Goal: Information Seeking & Learning: Learn about a topic

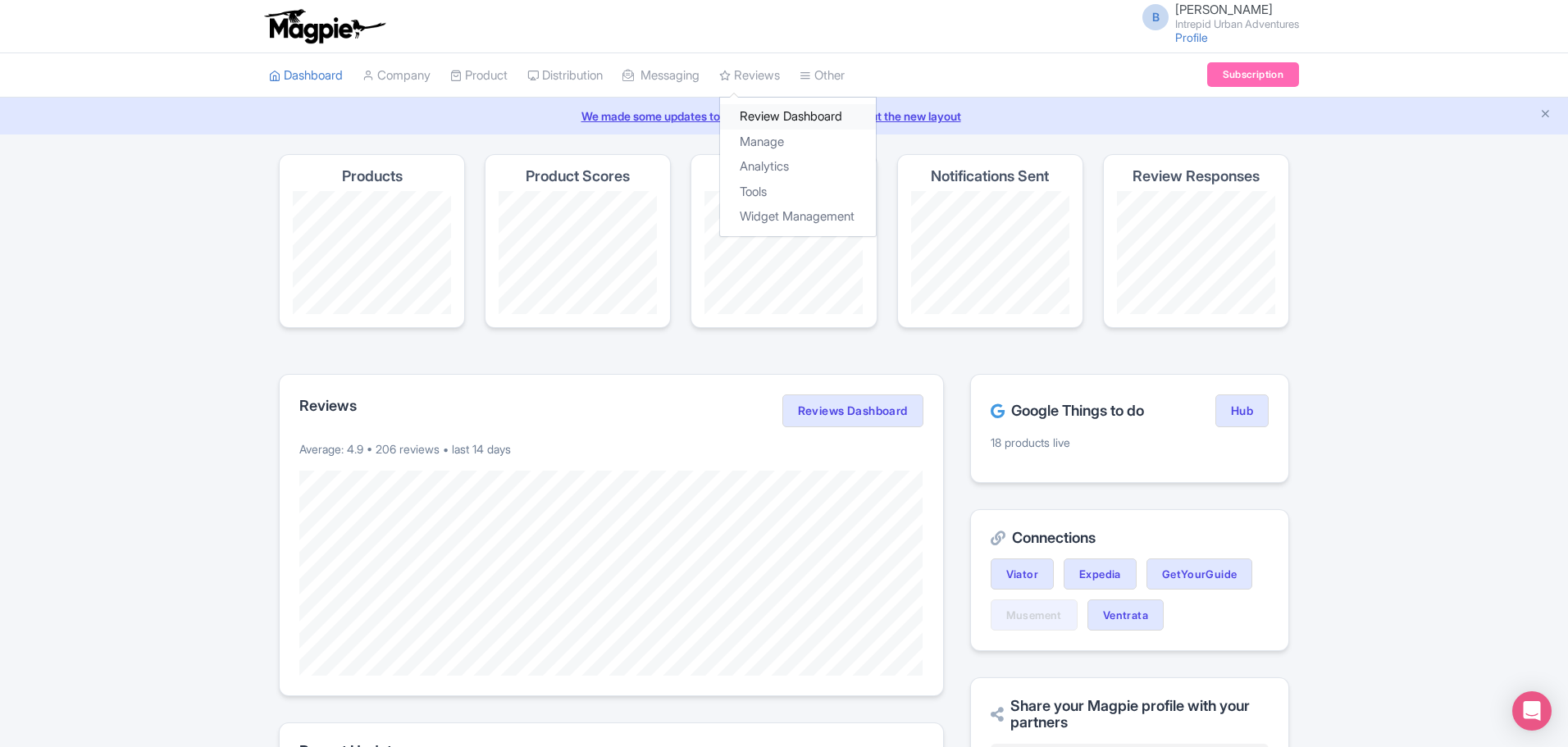
click at [768, 115] on link "Review Dashboard" at bounding box center [797, 117] width 155 height 25
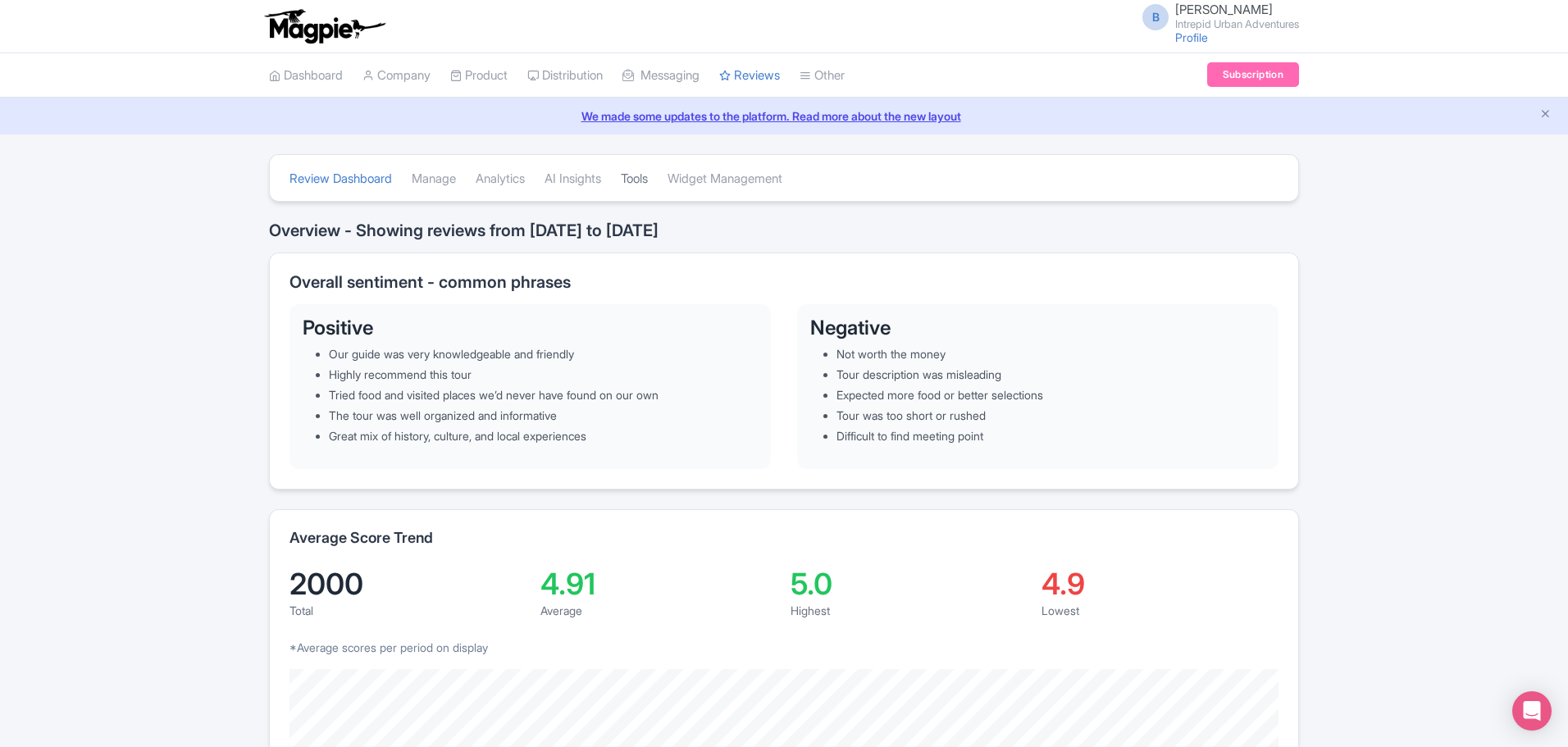
click at [647, 179] on link "Tools" at bounding box center [634, 179] width 27 height 45
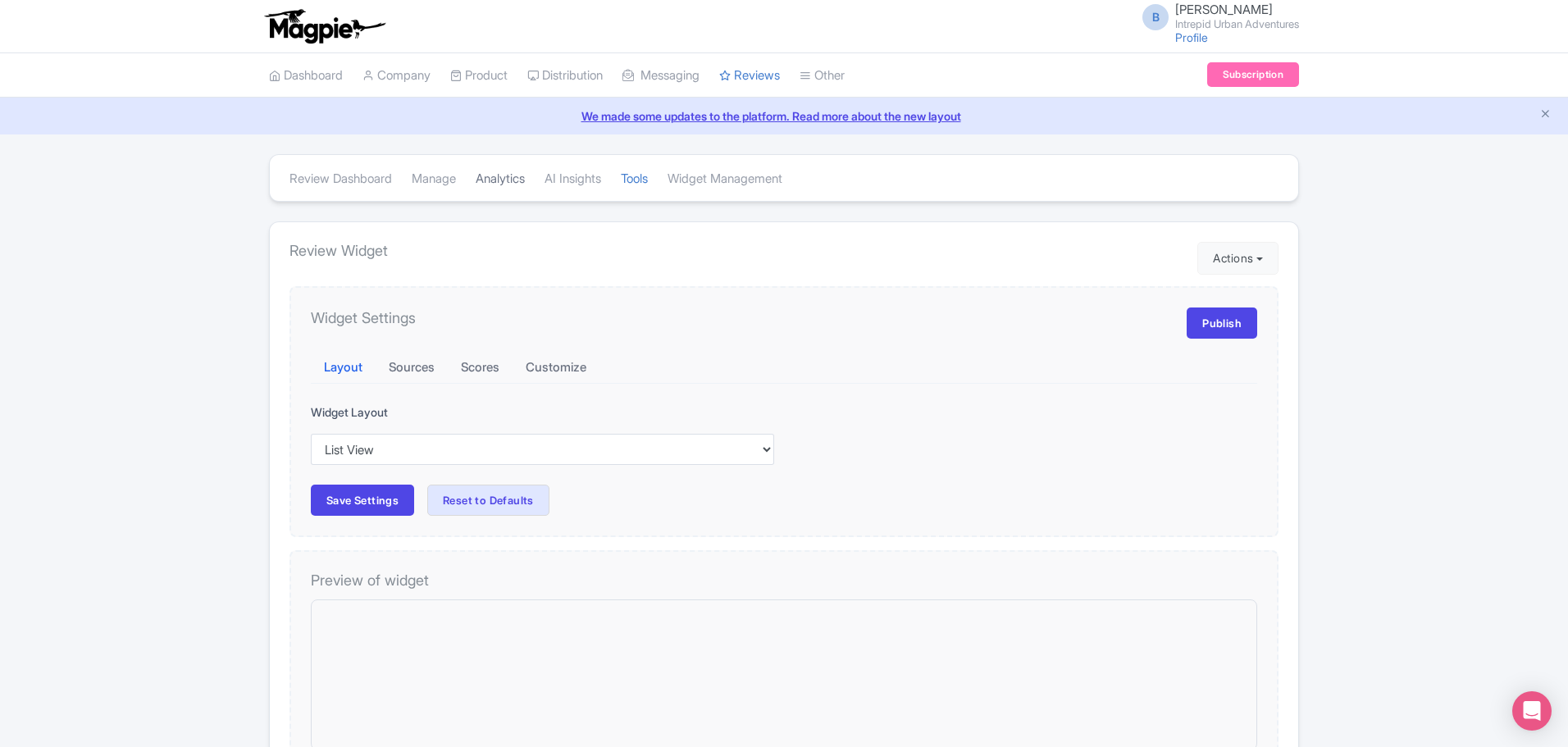
click at [504, 175] on link "Analytics" at bounding box center [500, 179] width 49 height 45
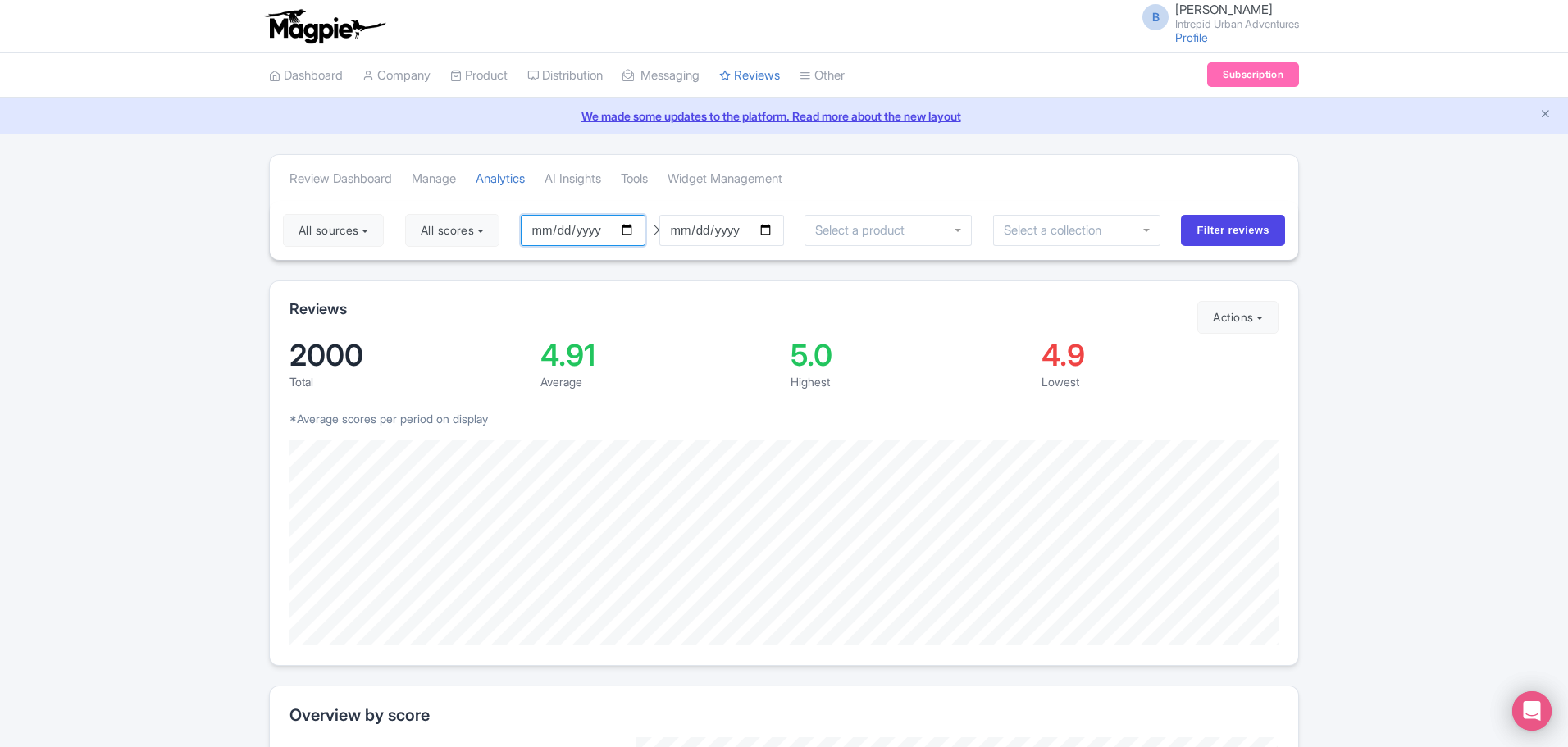
click at [633, 233] on input "2025-06-02" at bounding box center [583, 231] width 124 height 31
type input "2025-01-01"
click at [1230, 235] on input "Filter reviews" at bounding box center [1233, 231] width 104 height 31
click at [942, 231] on div at bounding box center [886, 231] width 167 height 31
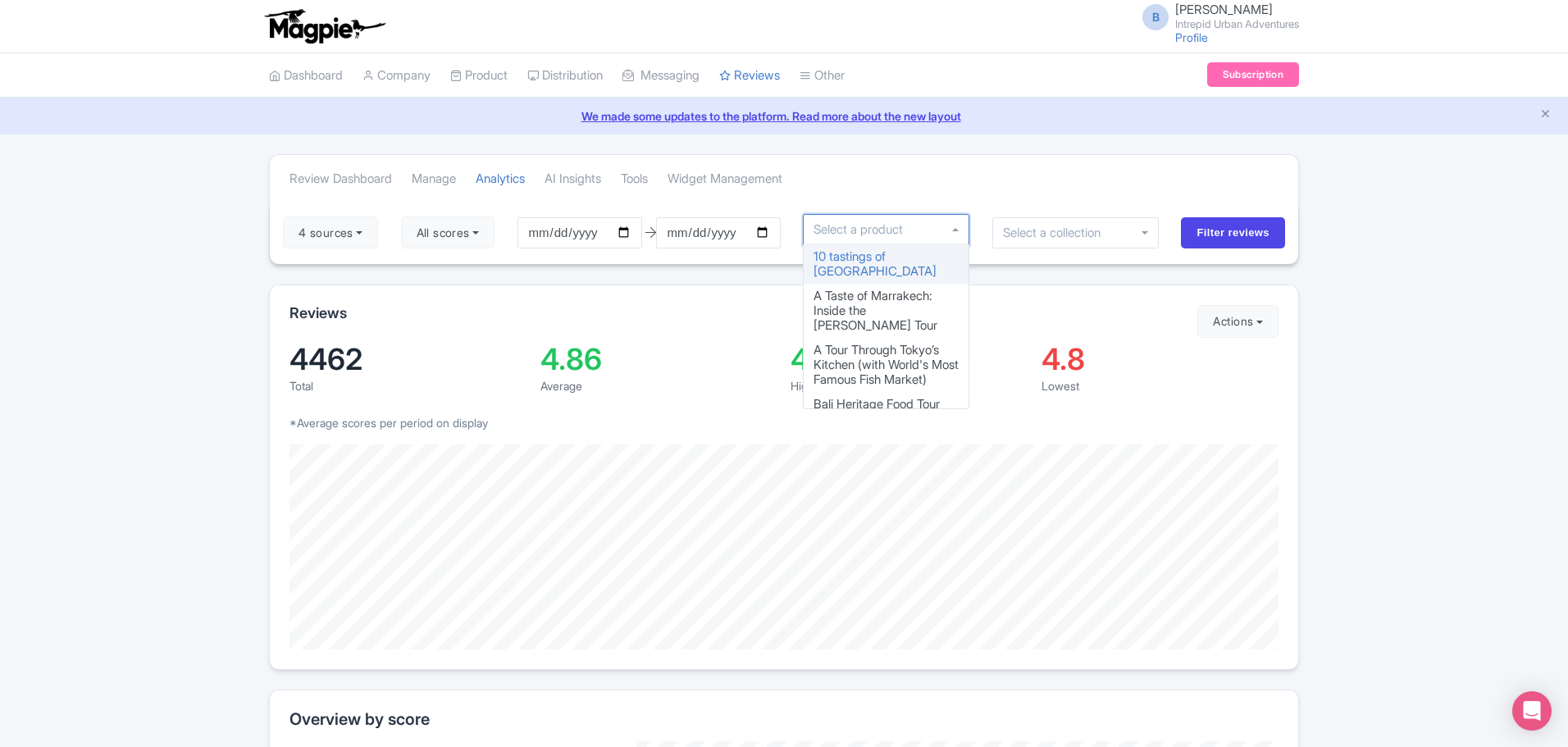
click at [1100, 235] on input "select-one" at bounding box center [1057, 233] width 109 height 14
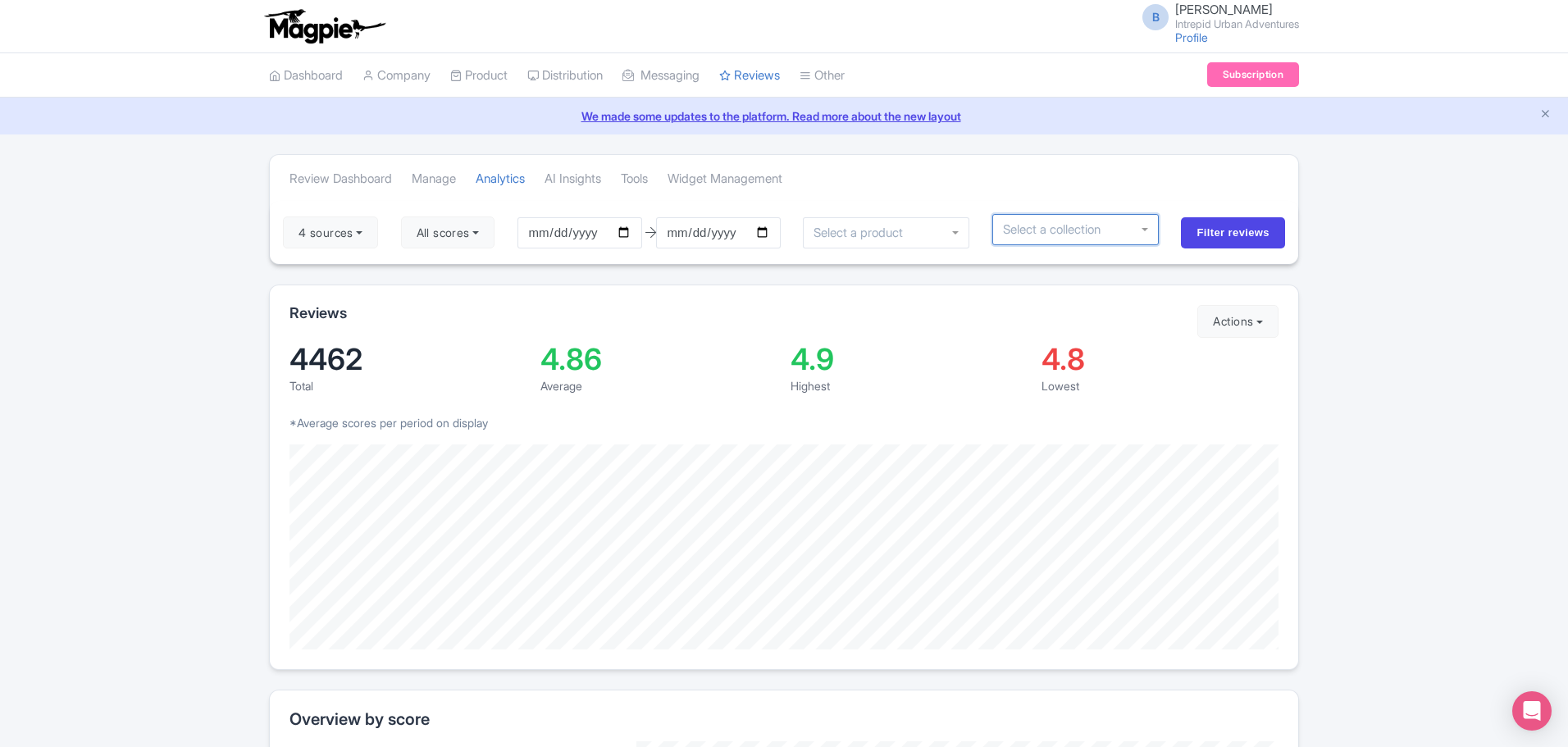
click at [1100, 235] on input "select-one" at bounding box center [1057, 229] width 109 height 14
click at [1145, 233] on div at bounding box center [1075, 230] width 167 height 31
click at [1147, 229] on div at bounding box center [1075, 230] width 167 height 31
click at [1146, 229] on div at bounding box center [1075, 230] width 167 height 31
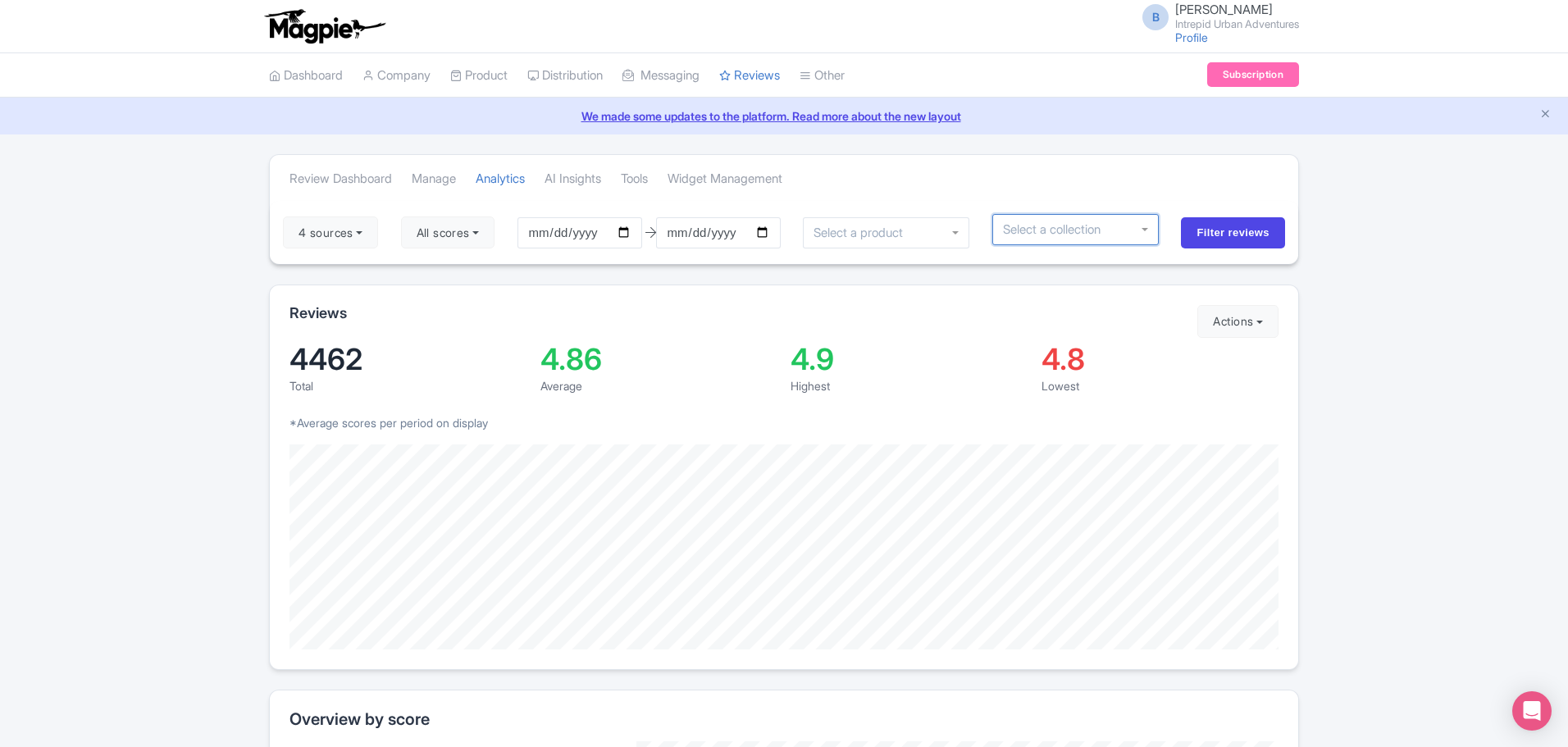
click at [1127, 237] on div at bounding box center [1075, 230] width 167 height 31
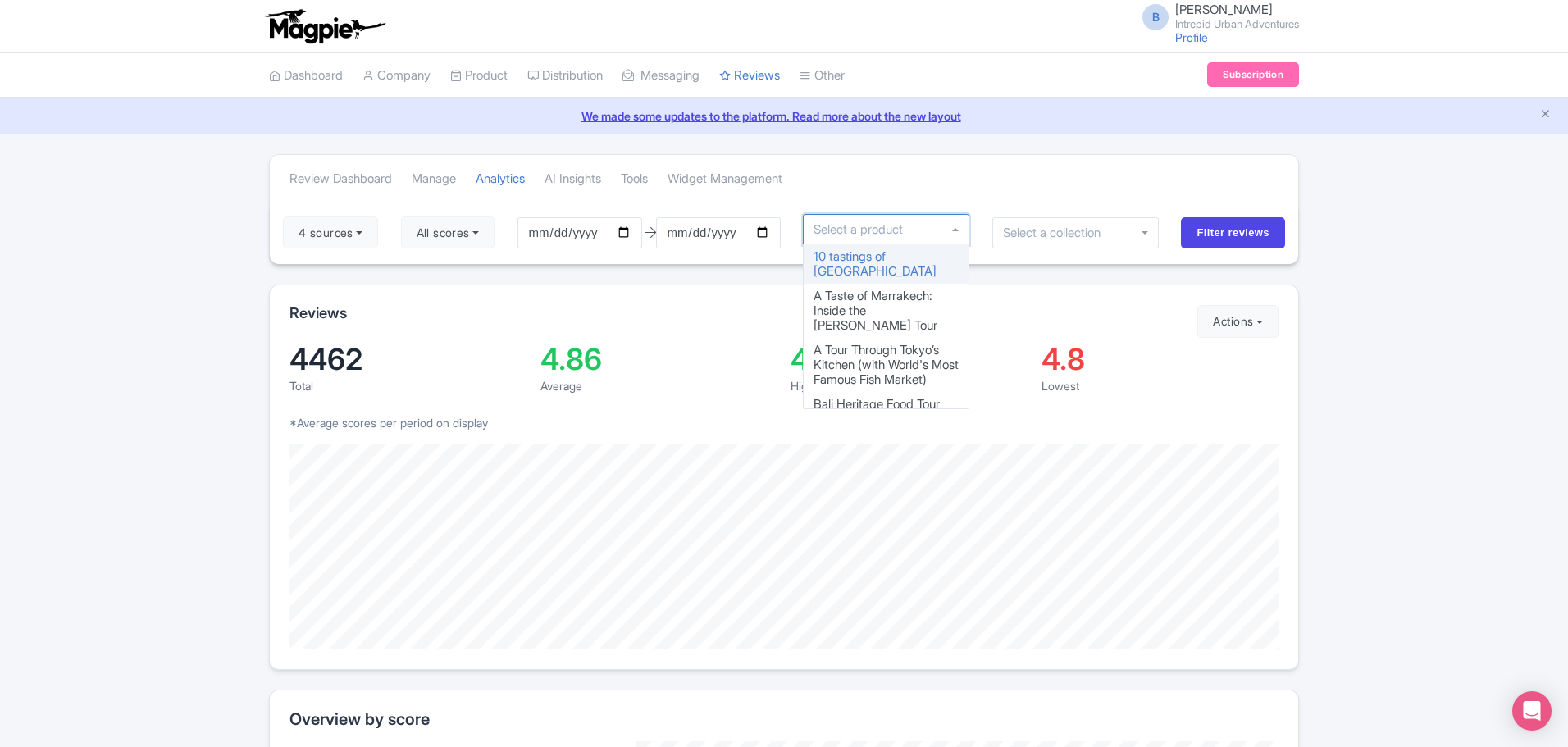
click at [965, 234] on div at bounding box center [886, 230] width 167 height 31
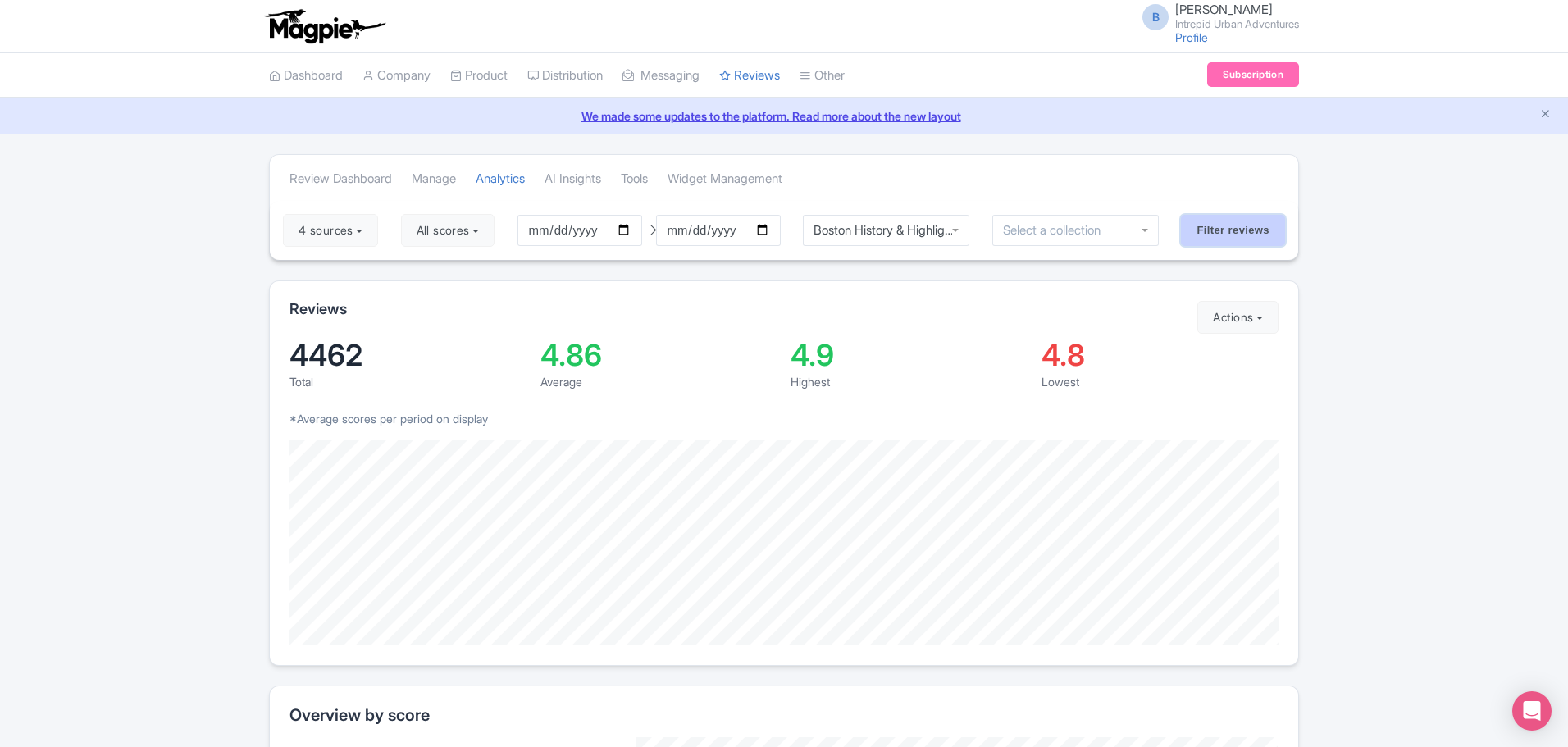
click at [1217, 235] on input "Filter reviews" at bounding box center [1233, 231] width 104 height 31
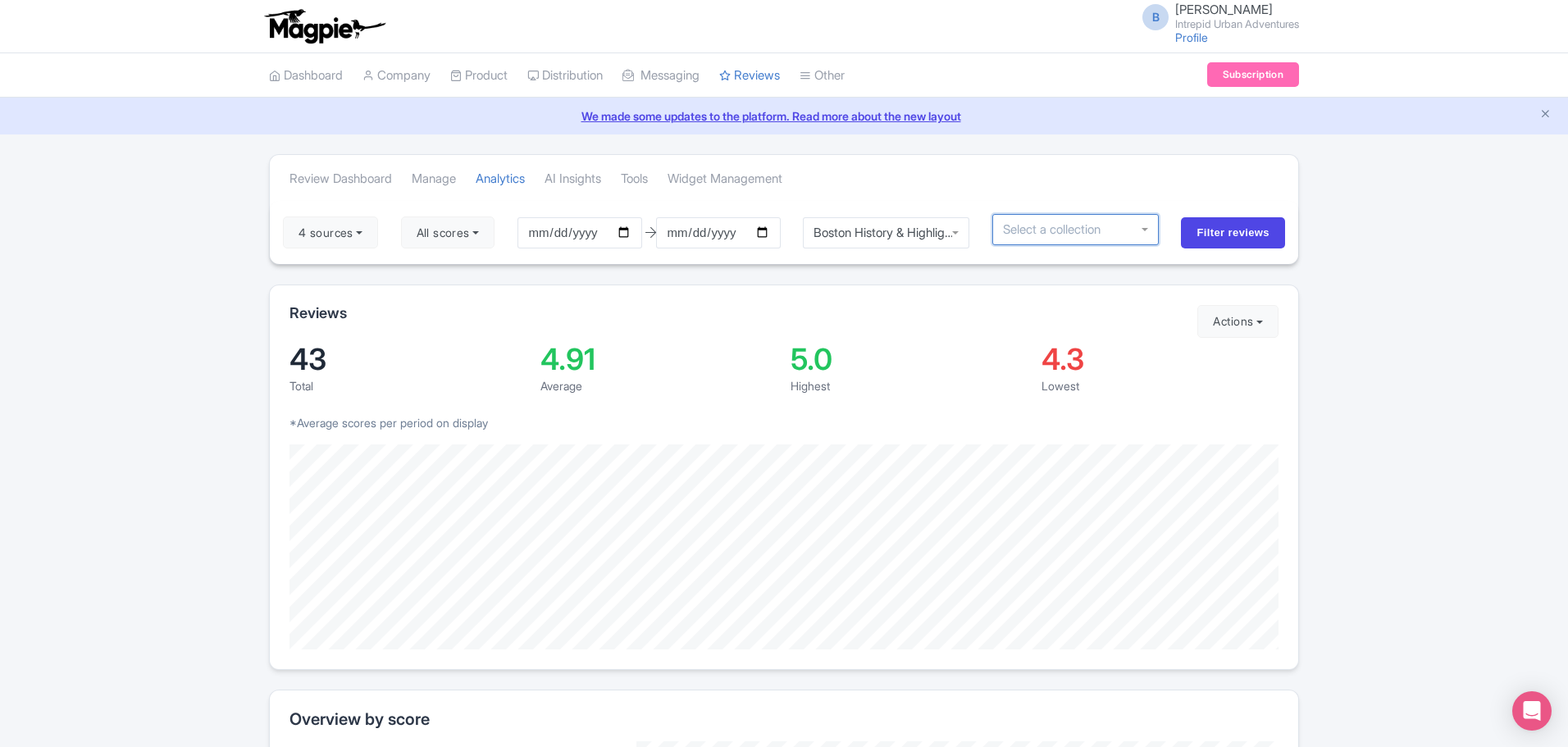
click at [1145, 224] on div at bounding box center [1075, 230] width 167 height 31
click at [1148, 234] on div at bounding box center [1075, 230] width 167 height 31
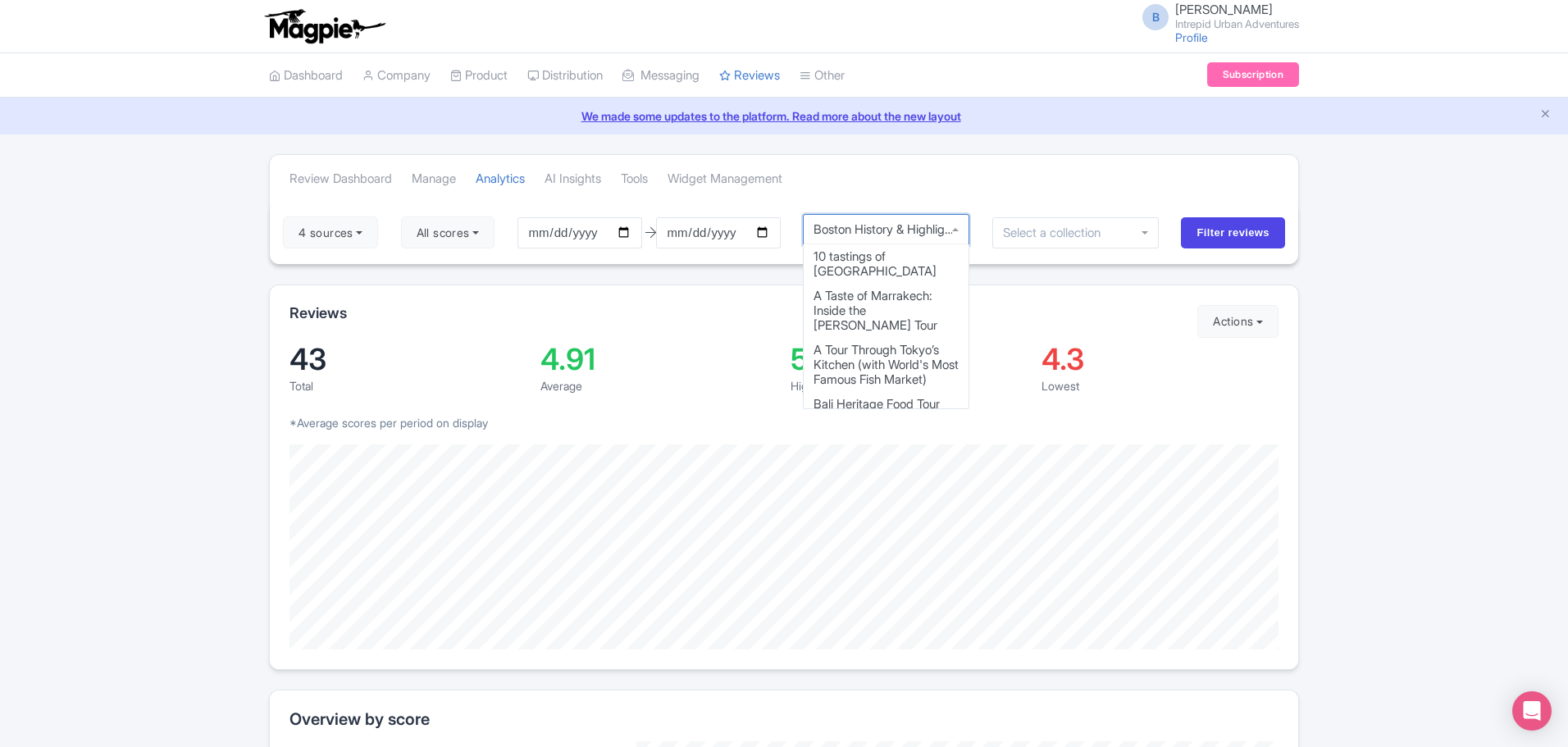
scroll to position [11, 0]
click at [959, 231] on div "Boston History & Highlights Discovery Tour" at bounding box center [886, 230] width 167 height 31
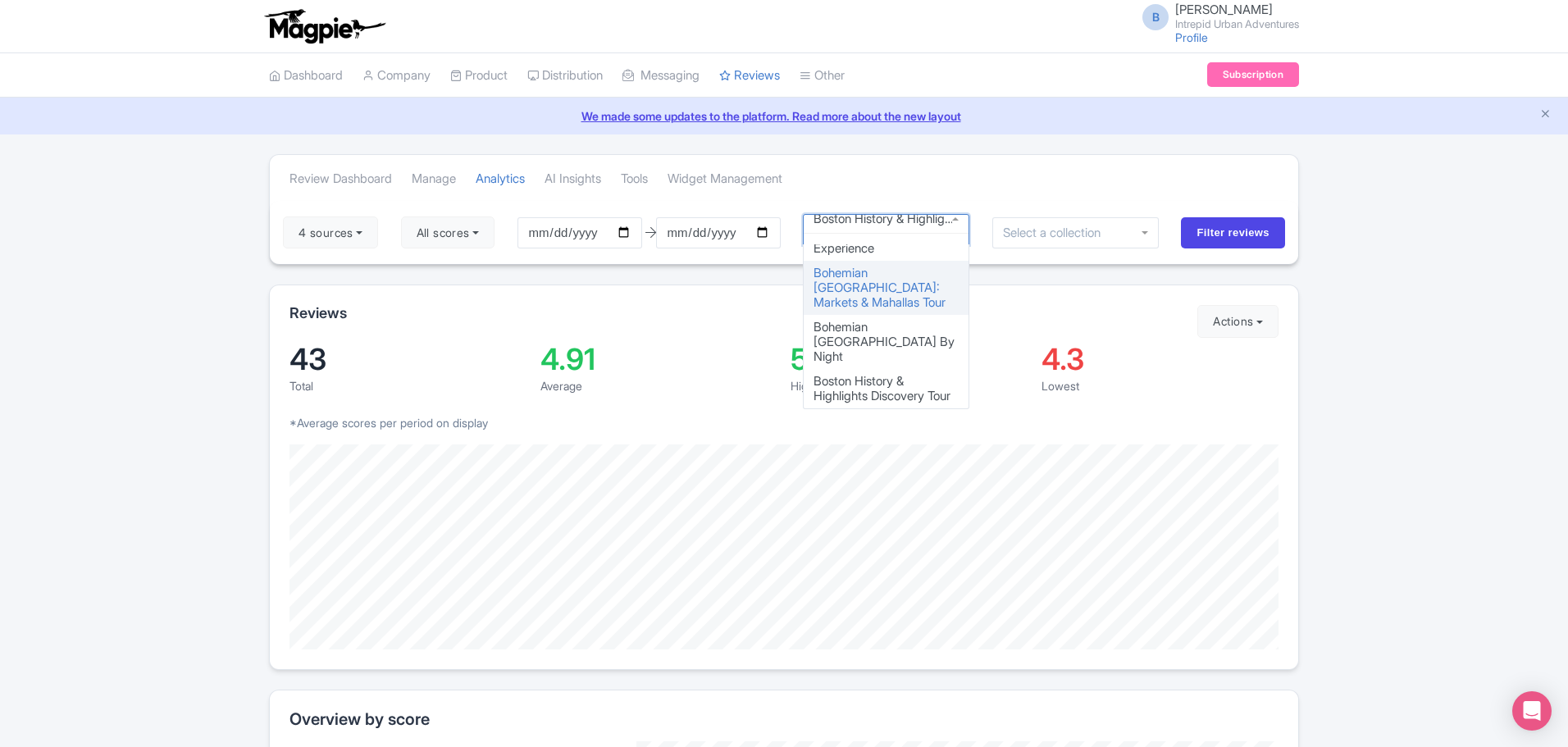
scroll to position [612, 0]
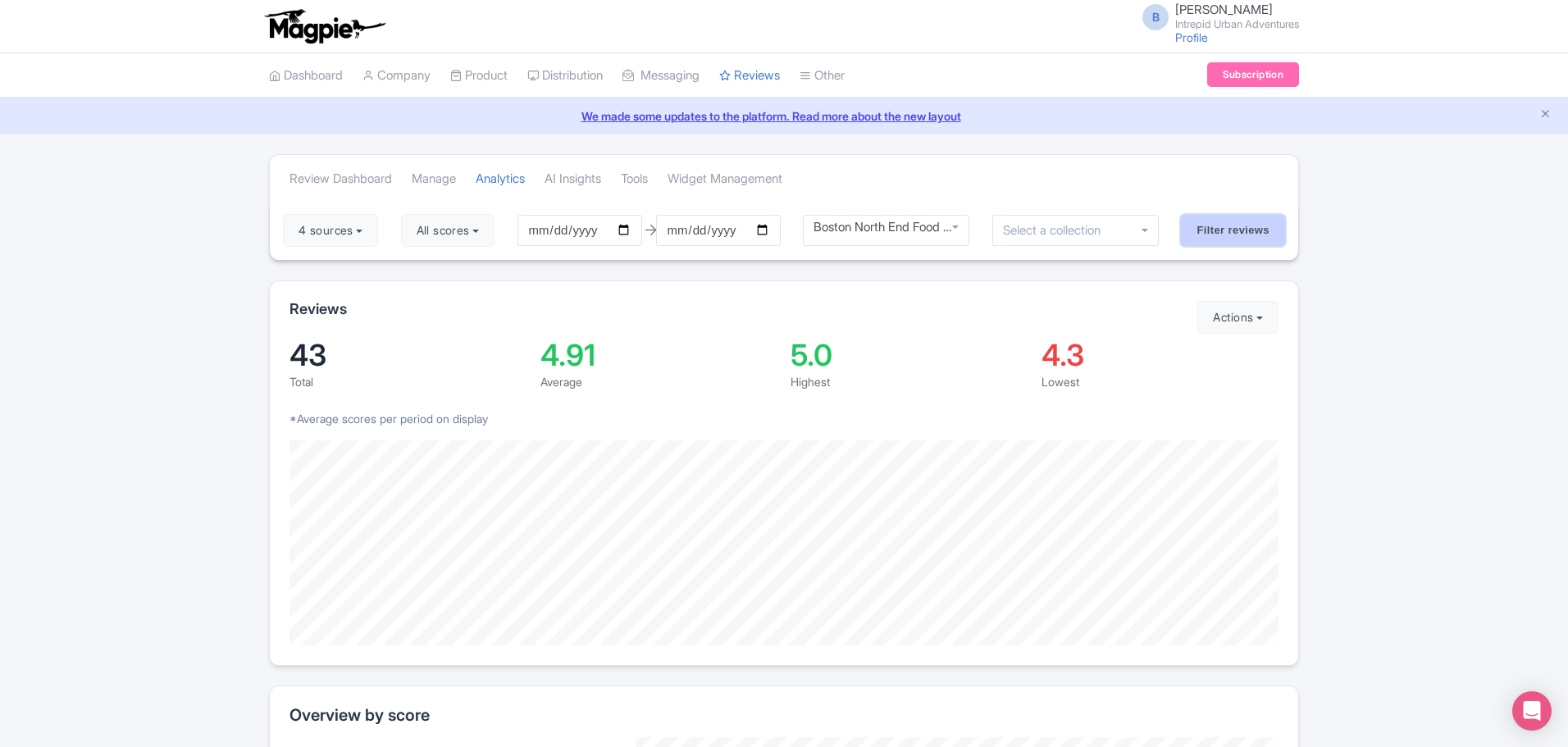
click at [1256, 236] on input "Filter reviews" at bounding box center [1233, 231] width 104 height 31
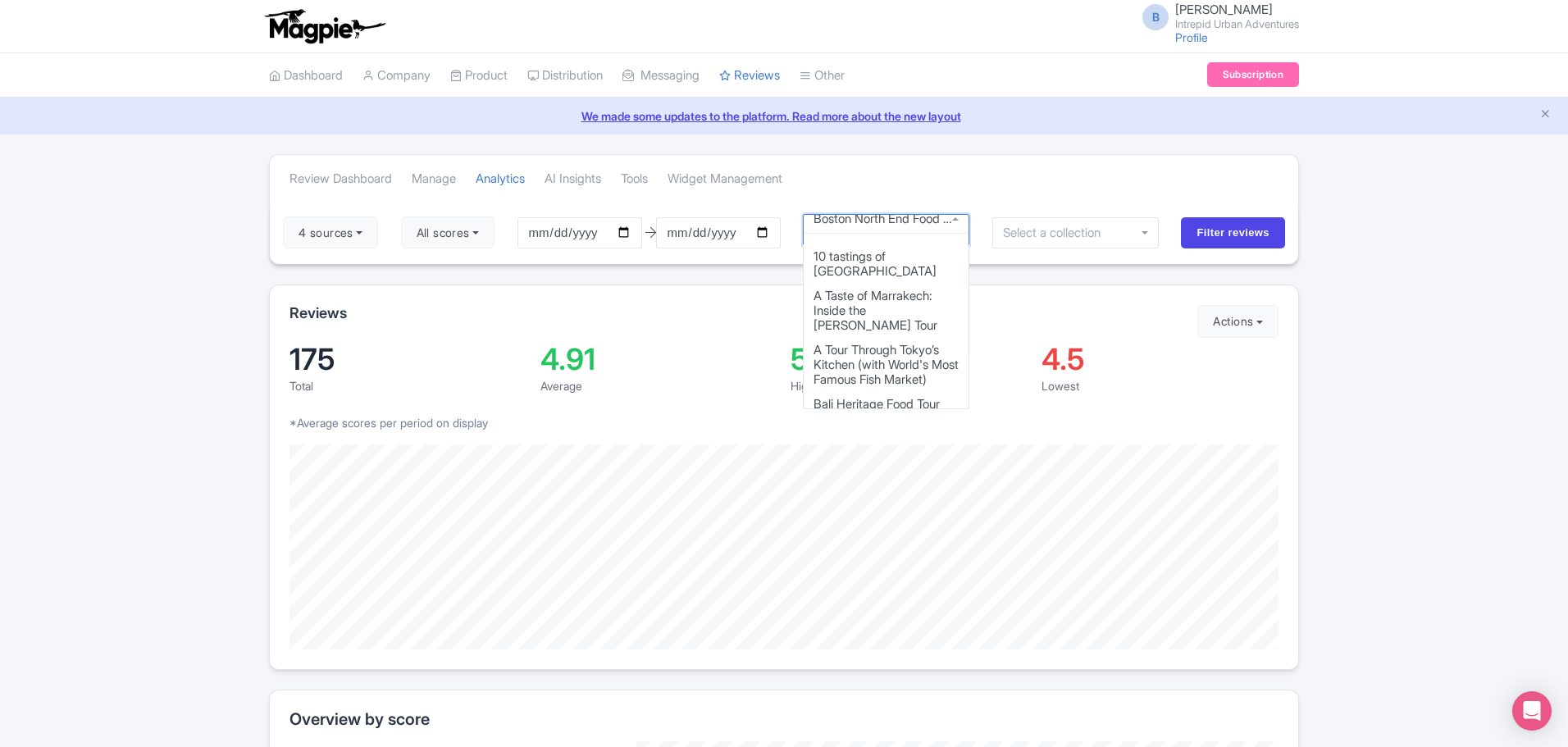
click at [902, 223] on div "Boston North End Food Experience Tour" at bounding box center [886, 218] width 146 height 14
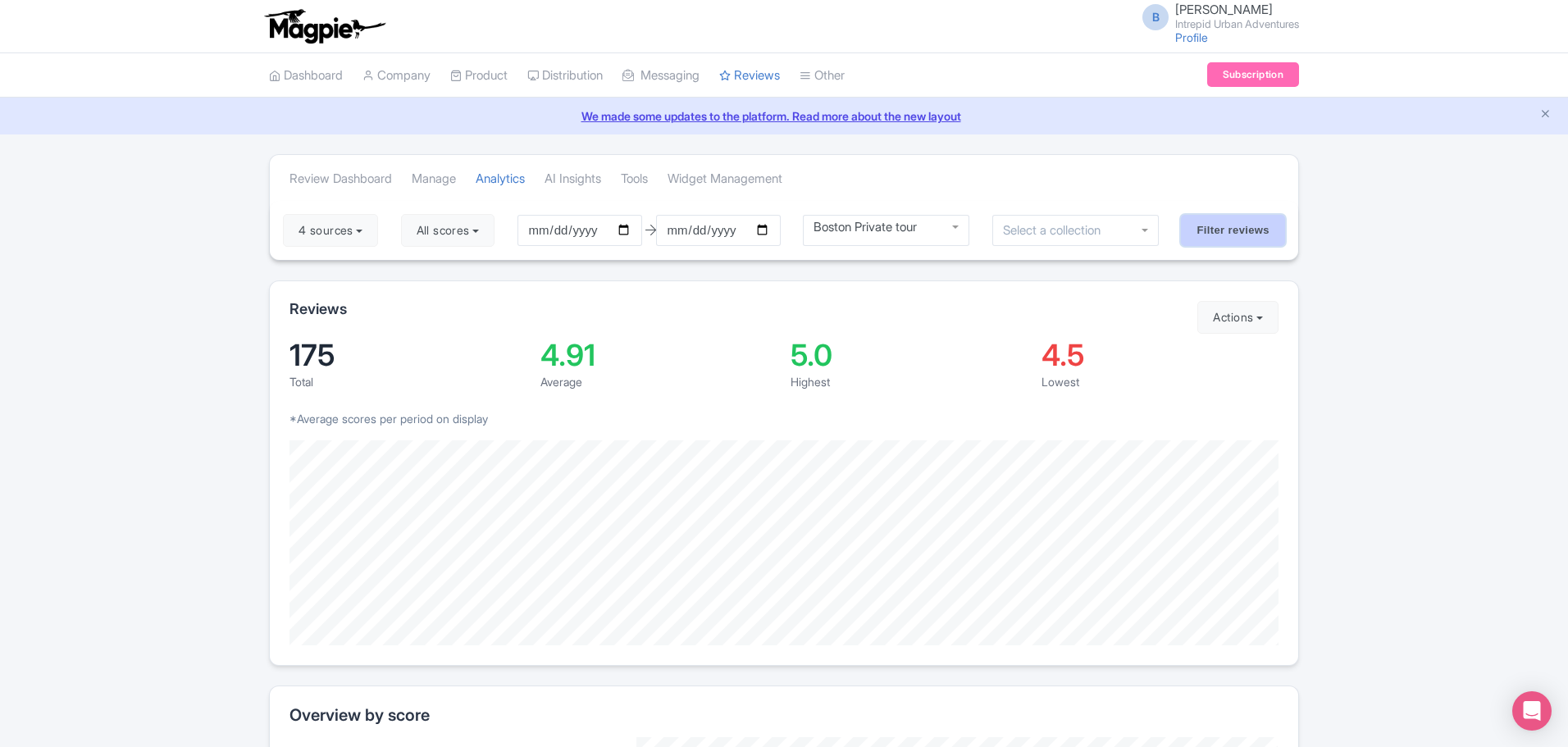
click at [1238, 230] on input "Filter reviews" at bounding box center [1233, 231] width 104 height 31
click at [953, 224] on div "Boston Private tour" at bounding box center [886, 230] width 146 height 14
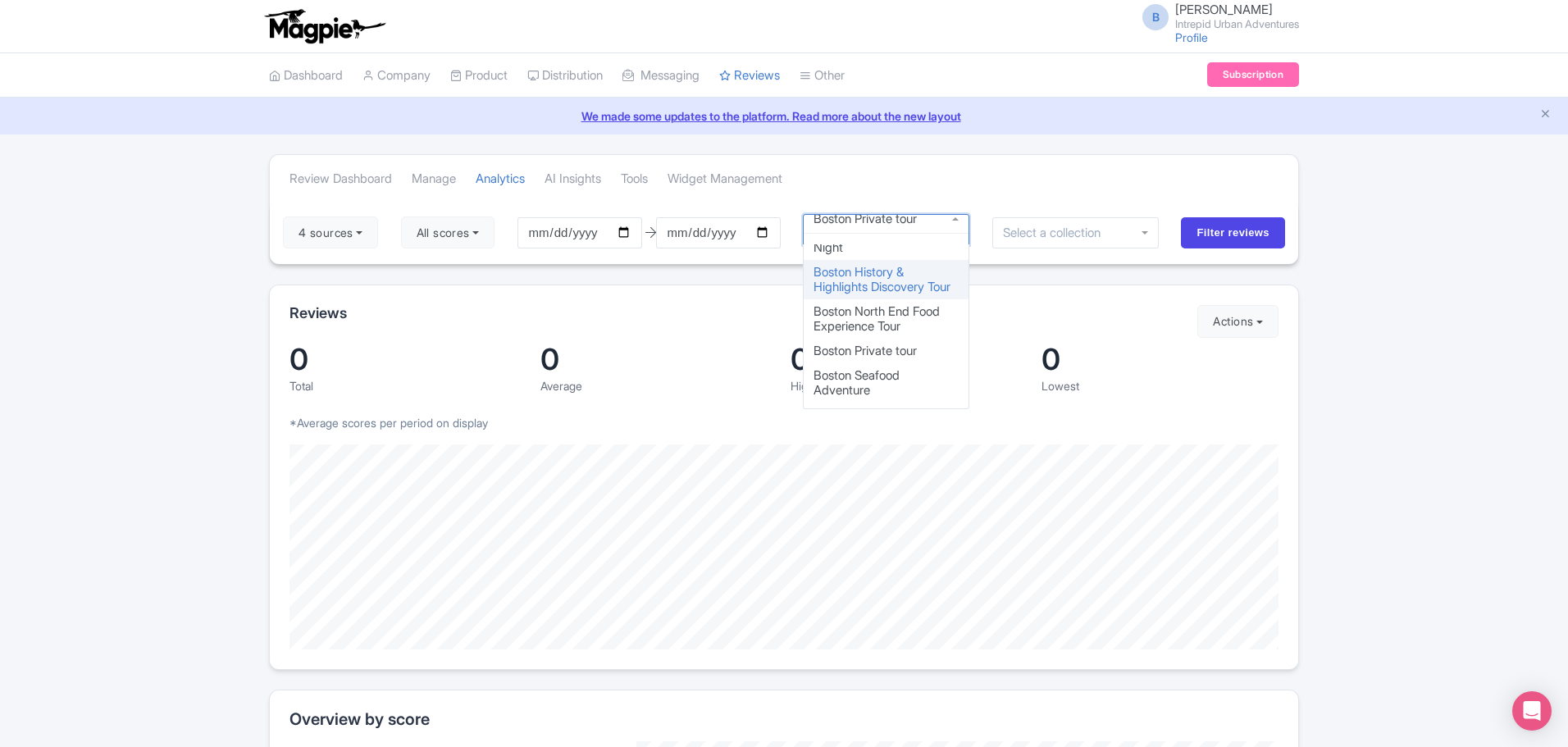
scroll to position [676, 0]
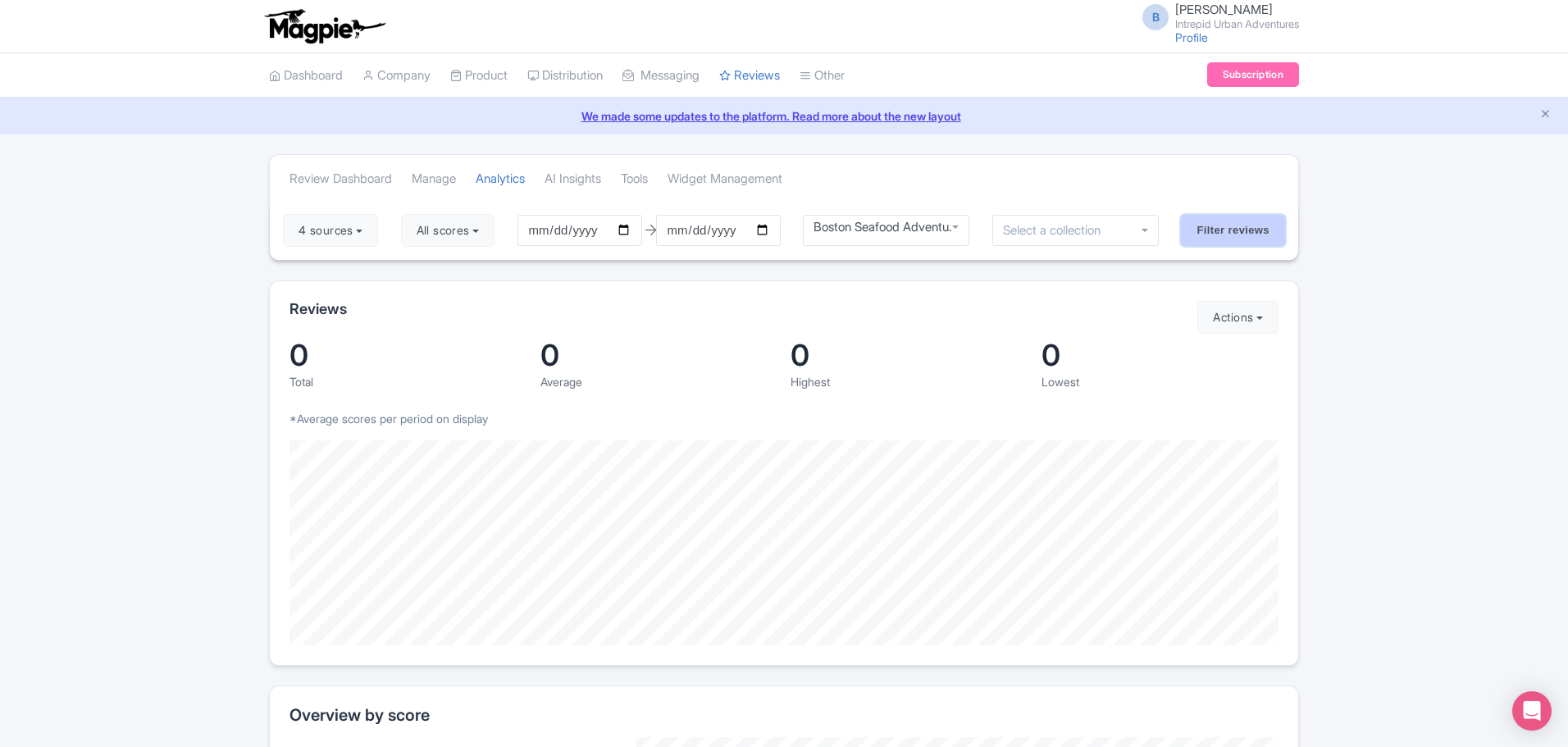
click at [1212, 238] on input "Filter reviews" at bounding box center [1233, 231] width 104 height 31
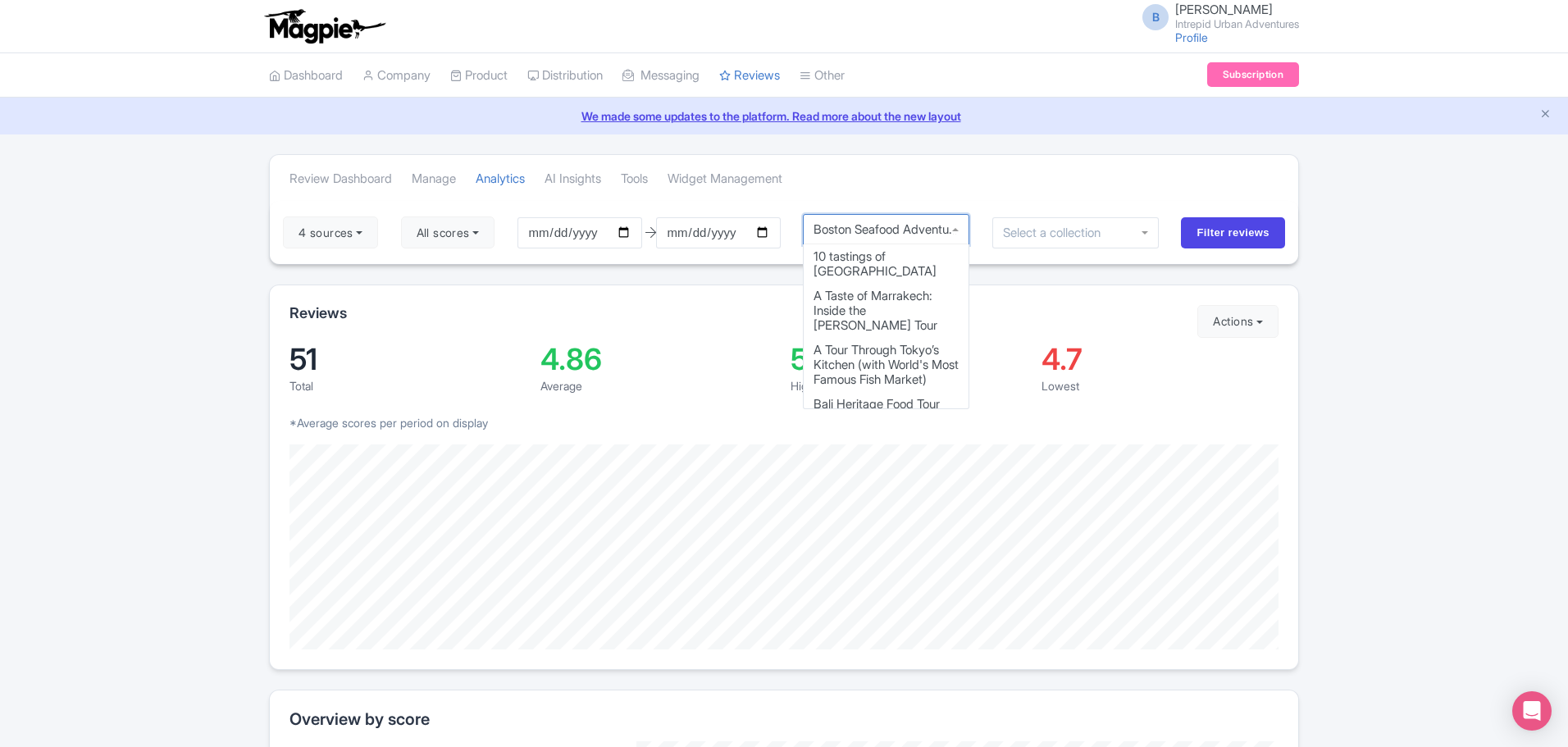
scroll to position [11, 0]
click at [956, 231] on div "Boston Seafood Adventure" at bounding box center [886, 230] width 167 height 31
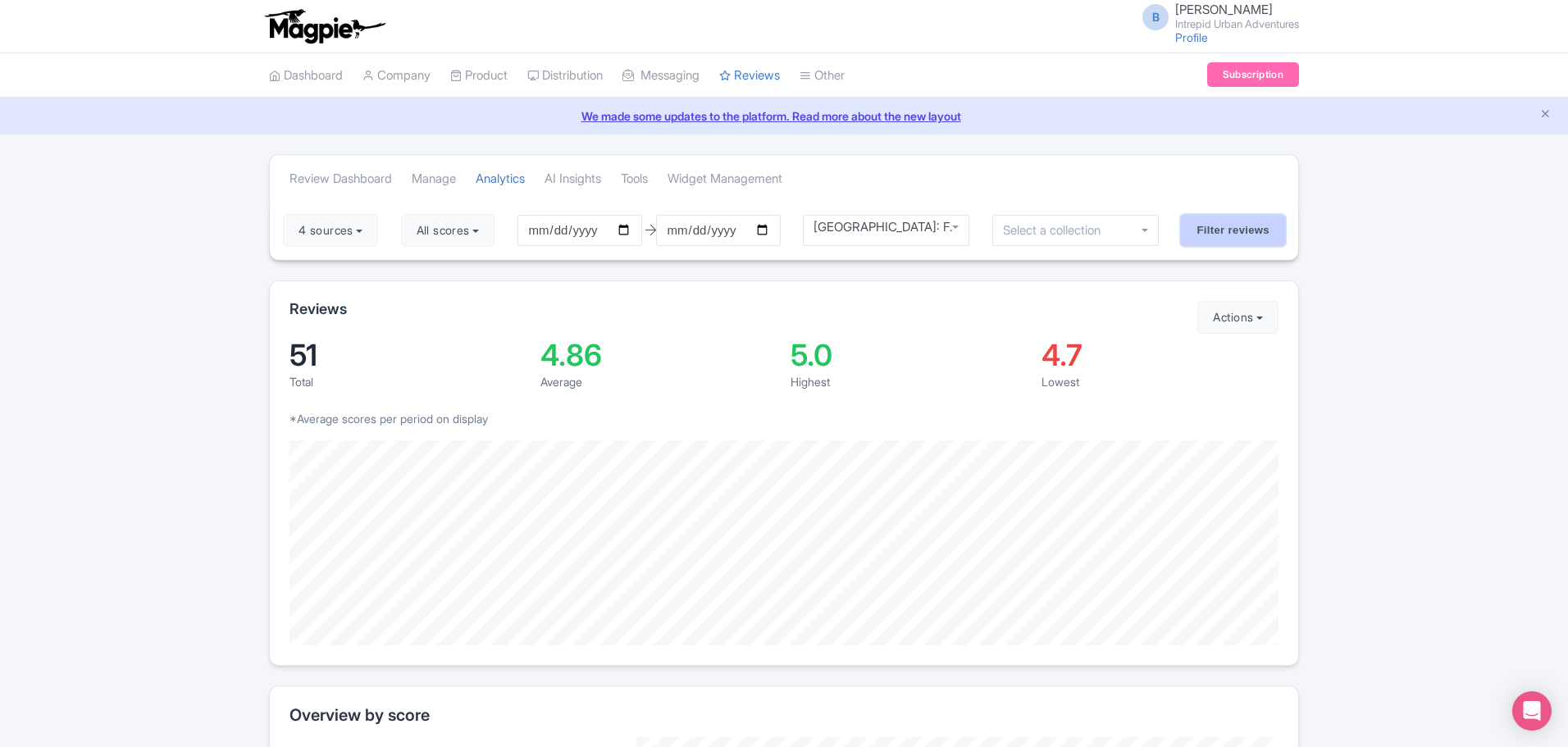
click at [1227, 237] on input "Filter reviews" at bounding box center [1233, 231] width 104 height 31
click at [943, 231] on div "Boston: From Food to Freedom Trail Tour" at bounding box center [886, 231] width 167 height 31
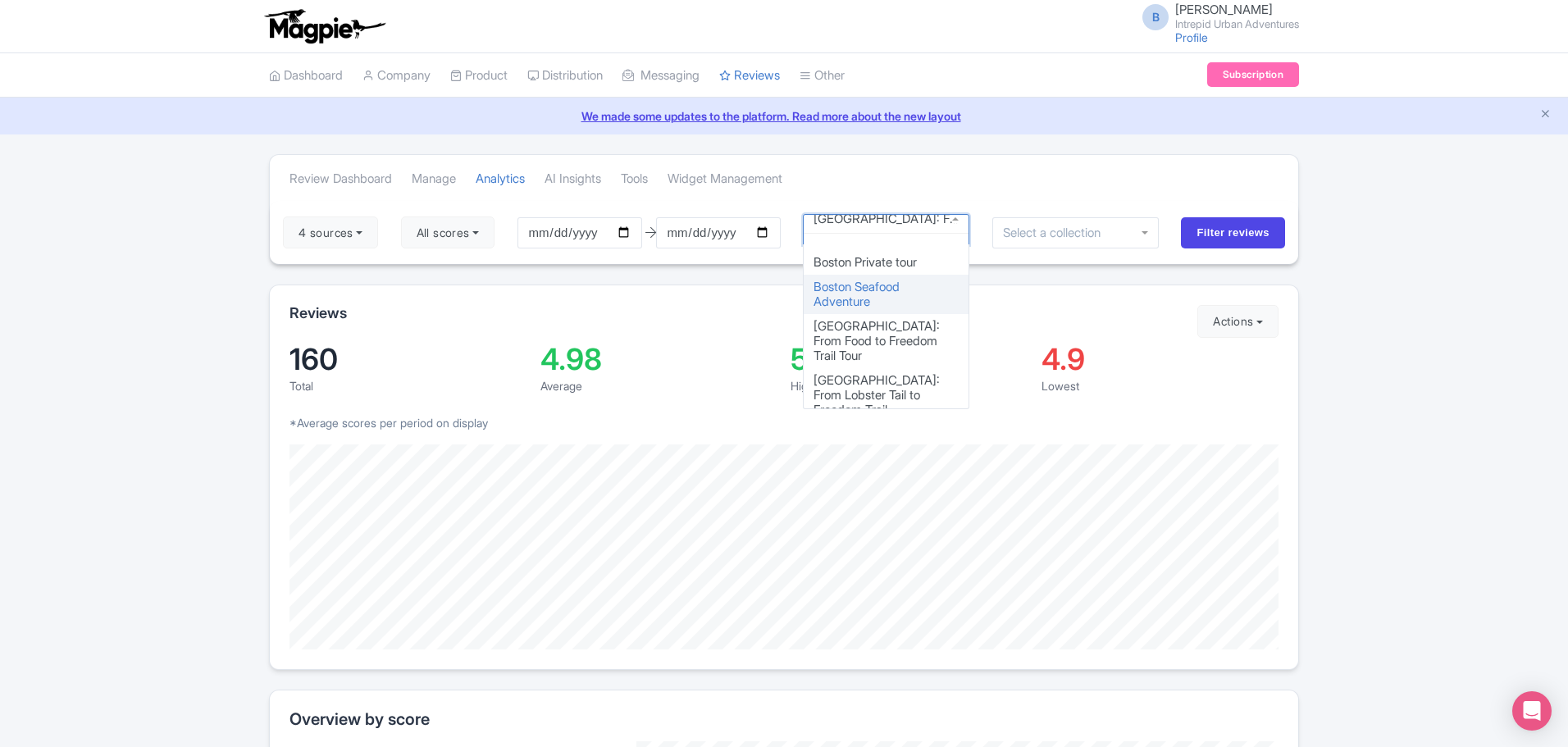
scroll to position [755, 0]
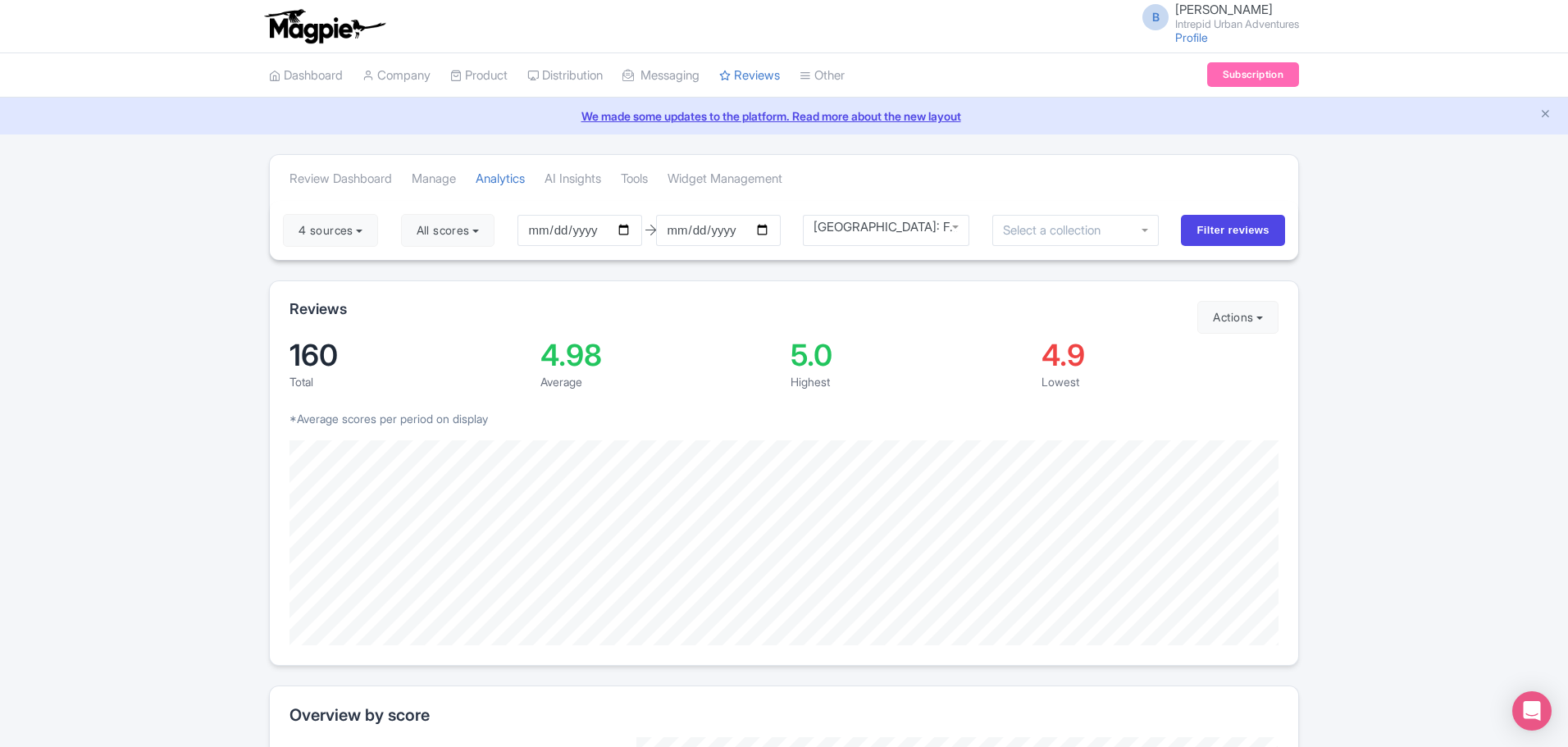
click at [910, 345] on div "5.0" at bounding box center [909, 355] width 237 height 30
click at [1223, 227] on input "Filter reviews" at bounding box center [1233, 231] width 104 height 31
click at [521, 179] on link "Analytics" at bounding box center [500, 179] width 49 height 45
click at [554, 230] on input "2025-06-02" at bounding box center [583, 231] width 124 height 31
click at [636, 231] on input "2025-06-02" at bounding box center [583, 231] width 124 height 31
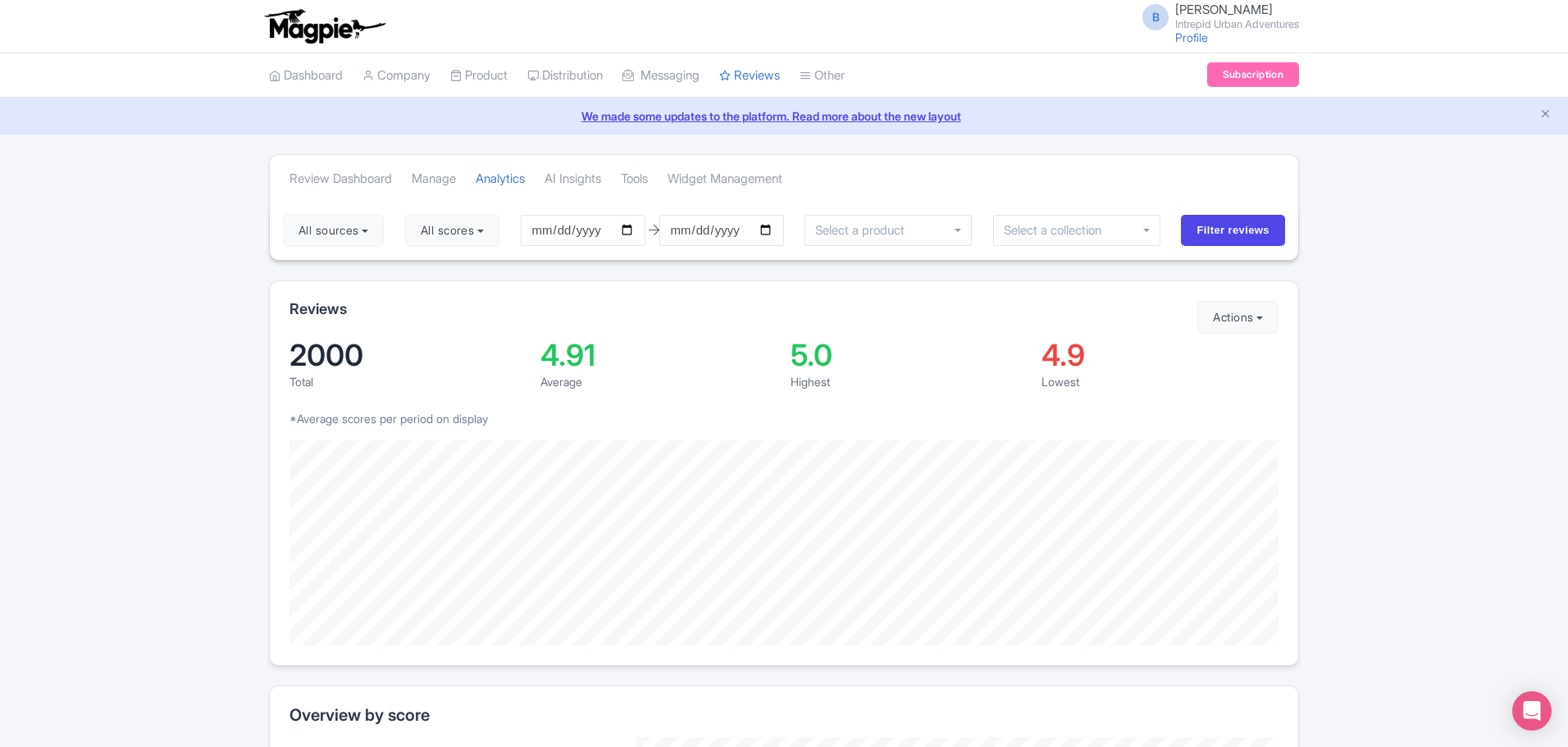
click at [1106, 233] on input "select-one" at bounding box center [1058, 230] width 109 height 14
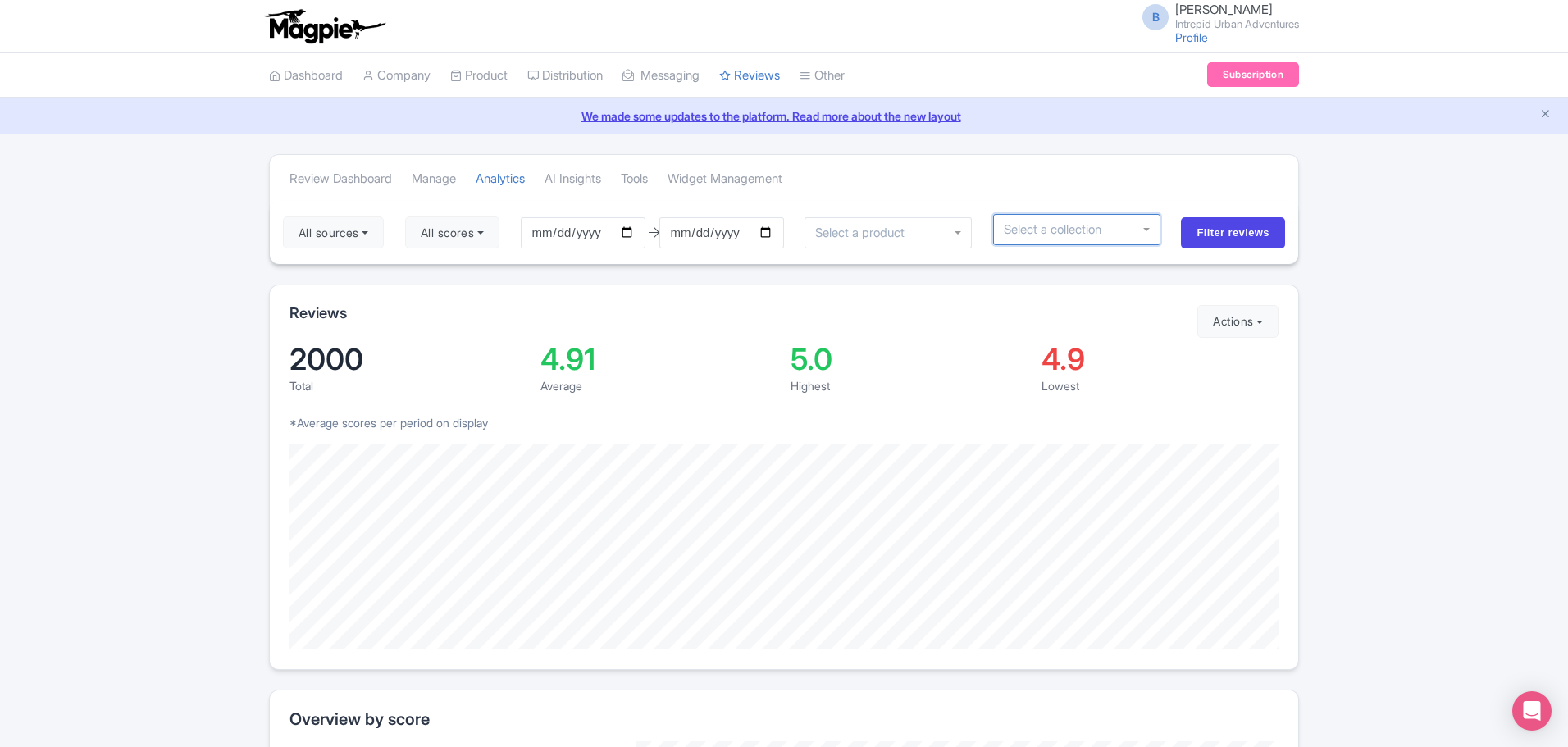
click at [1105, 233] on input "select-one" at bounding box center [1058, 229] width 109 height 14
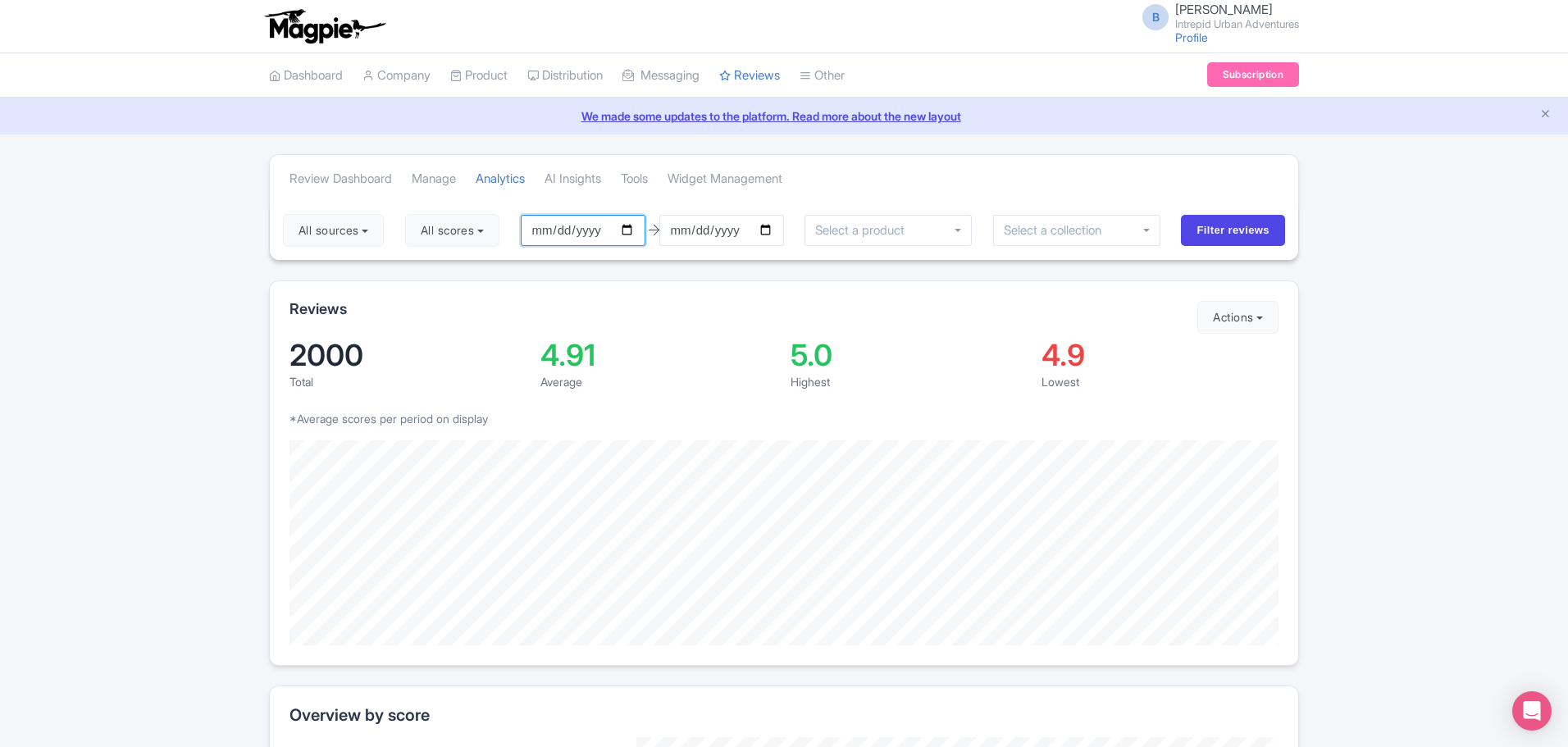
click at [634, 234] on input "2025-06-02" at bounding box center [583, 231] width 124 height 31
type input "[DATE]"
click at [1219, 236] on input "Filter reviews" at bounding box center [1233, 231] width 104 height 31
click at [1052, 232] on input "select-one" at bounding box center [1057, 230] width 109 height 14
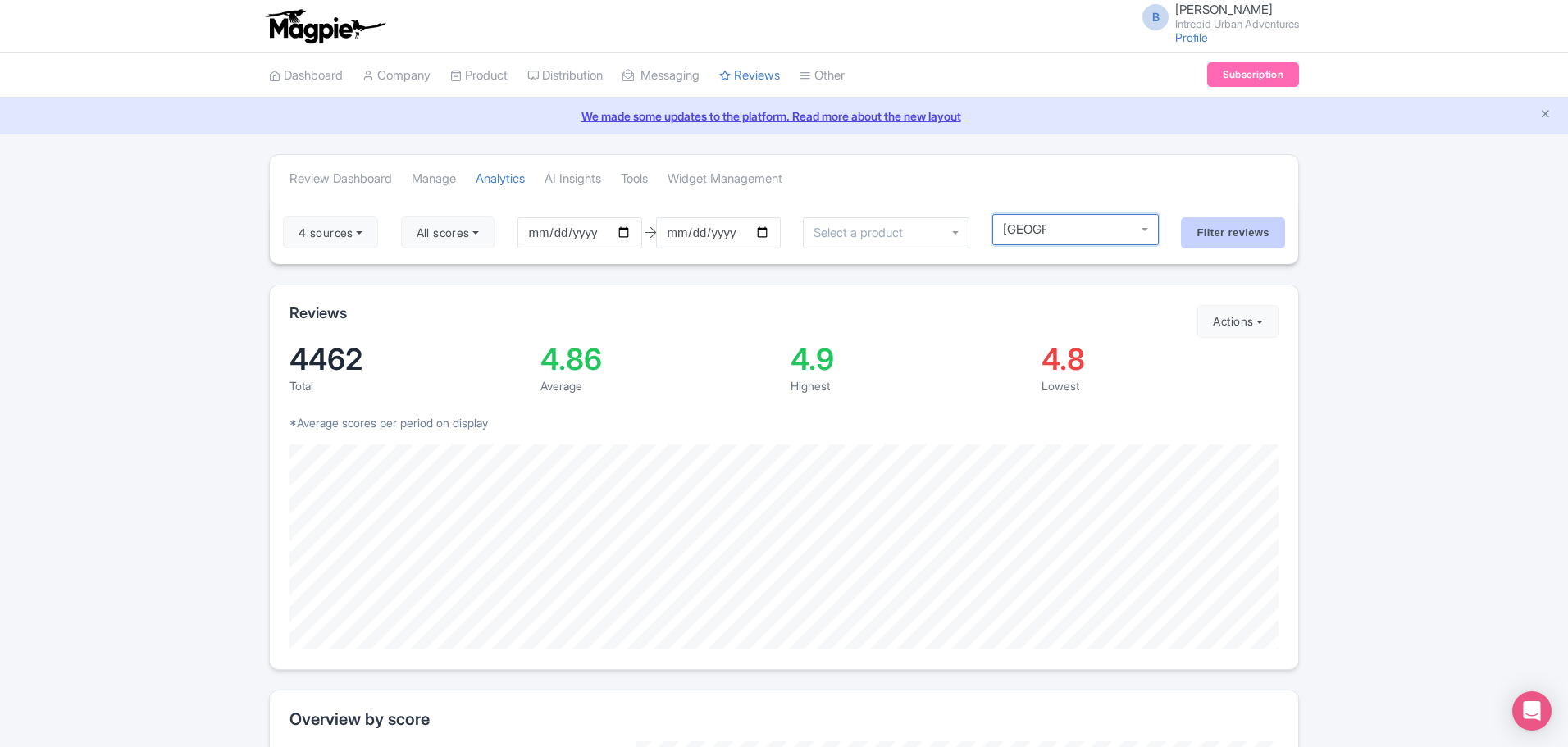
type input "[GEOGRAPHIC_DATA]"
click at [1210, 234] on input "Filter reviews" at bounding box center [1233, 233] width 104 height 31
click at [1146, 235] on div at bounding box center [1075, 230] width 167 height 31
click at [1148, 233] on div at bounding box center [1075, 230] width 167 height 31
click at [1066, 233] on input "select-one" at bounding box center [1057, 229] width 109 height 14
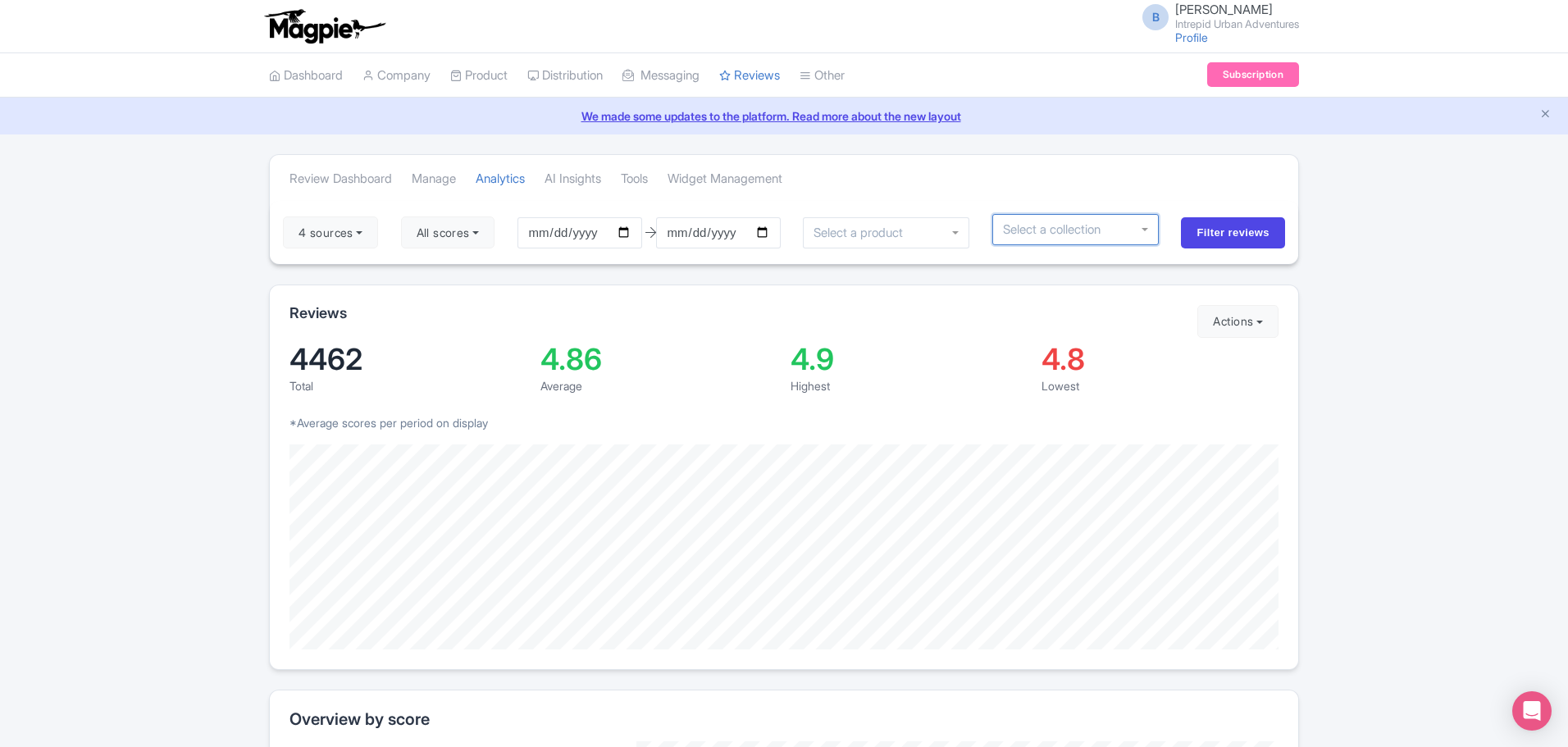
click at [1145, 233] on div at bounding box center [1075, 230] width 167 height 31
click at [1096, 227] on input "select-one" at bounding box center [1057, 229] width 109 height 14
click at [1150, 229] on div at bounding box center [1075, 230] width 167 height 31
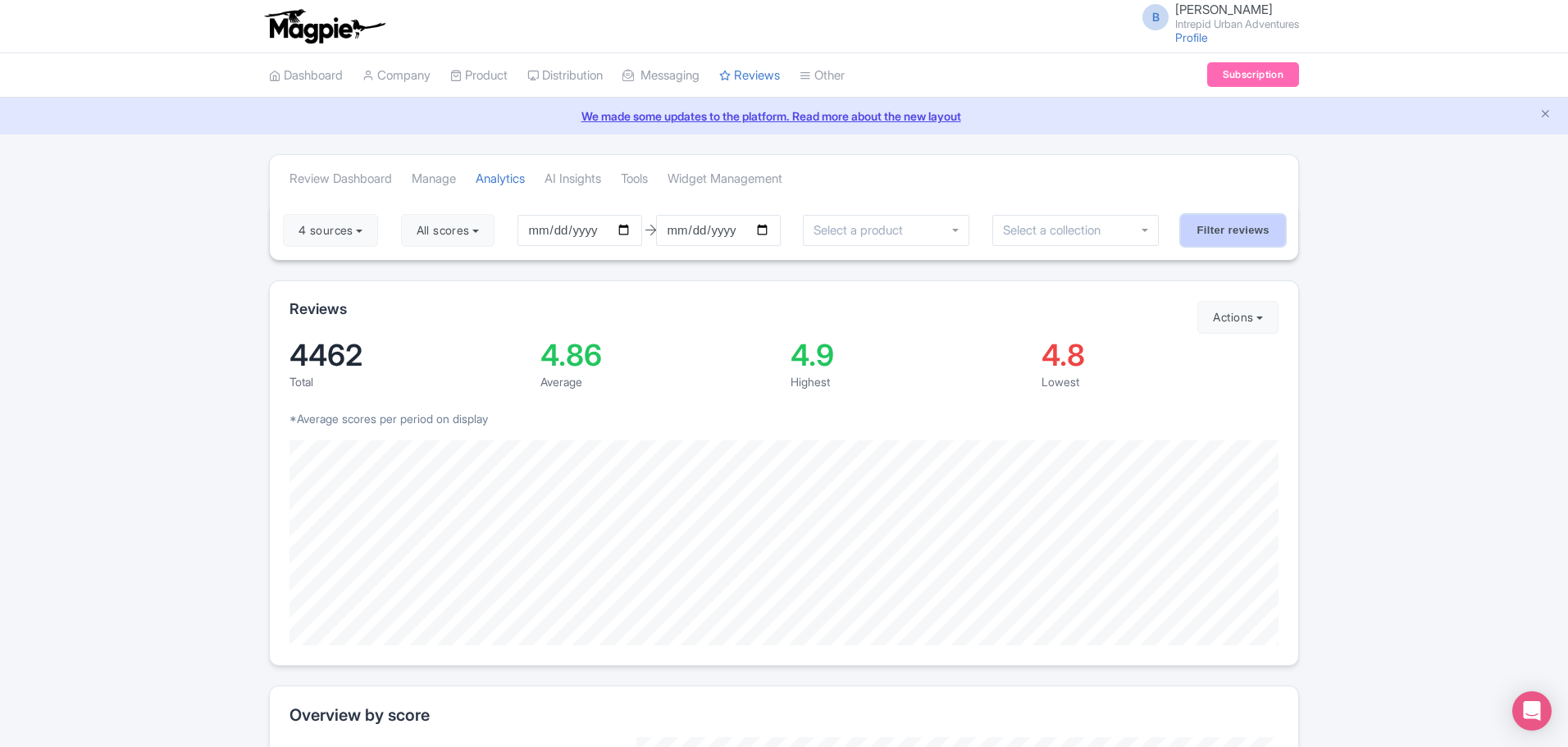
click at [1243, 231] on input "Filter reviews" at bounding box center [1233, 231] width 104 height 31
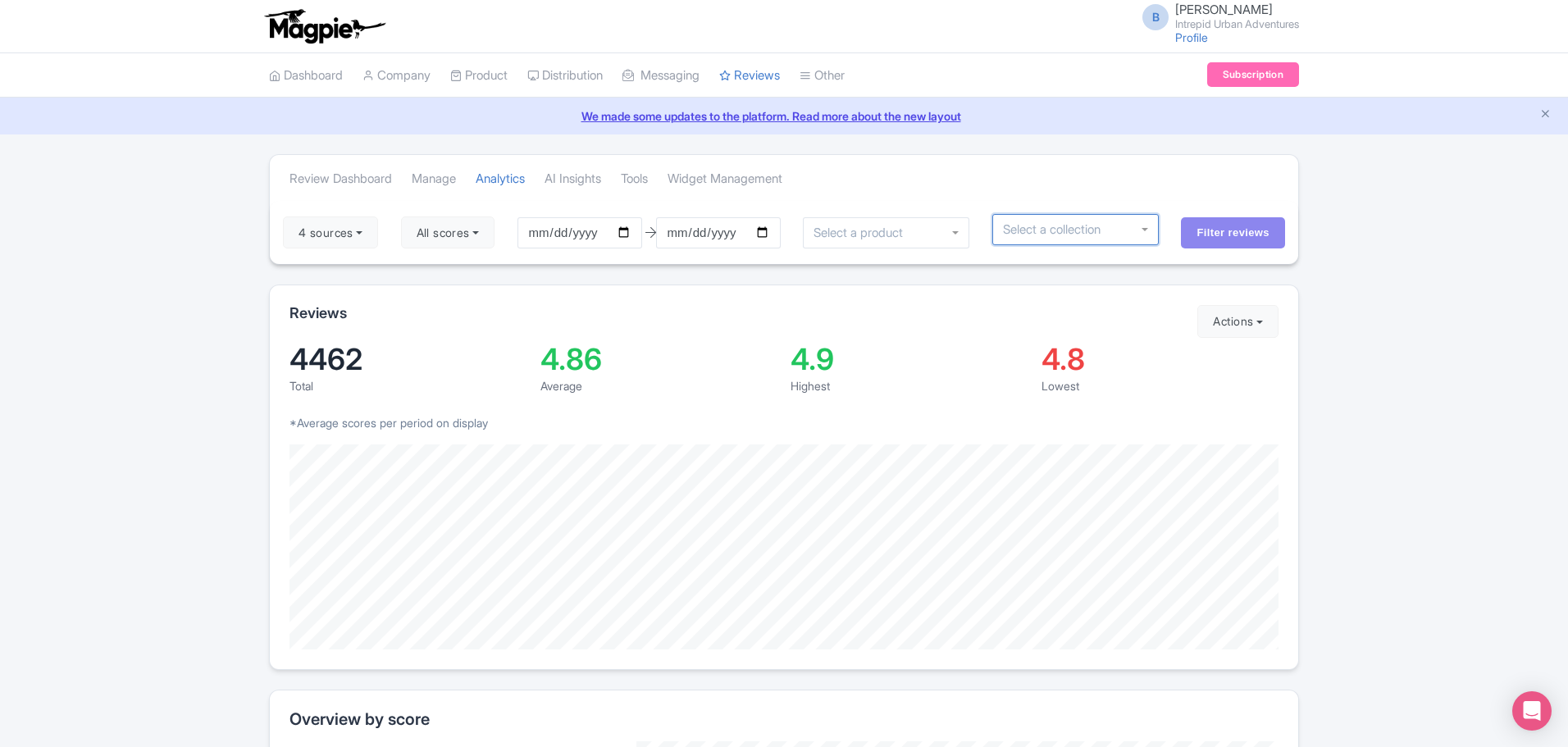
click at [1138, 223] on div at bounding box center [1075, 230] width 167 height 31
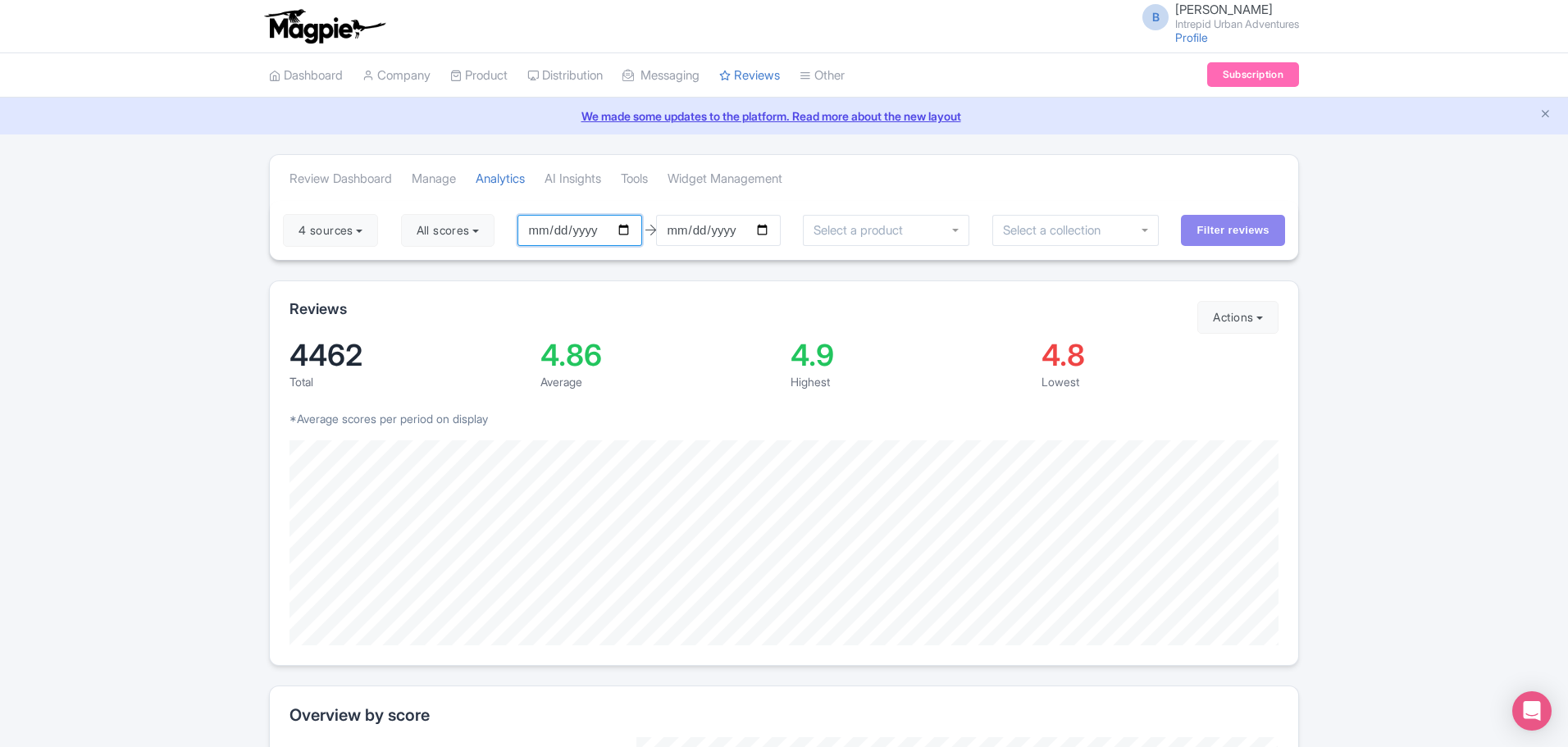
click at [626, 228] on input "[DATE]" at bounding box center [579, 231] width 124 height 31
click at [1143, 229] on div at bounding box center [1075, 231] width 167 height 31
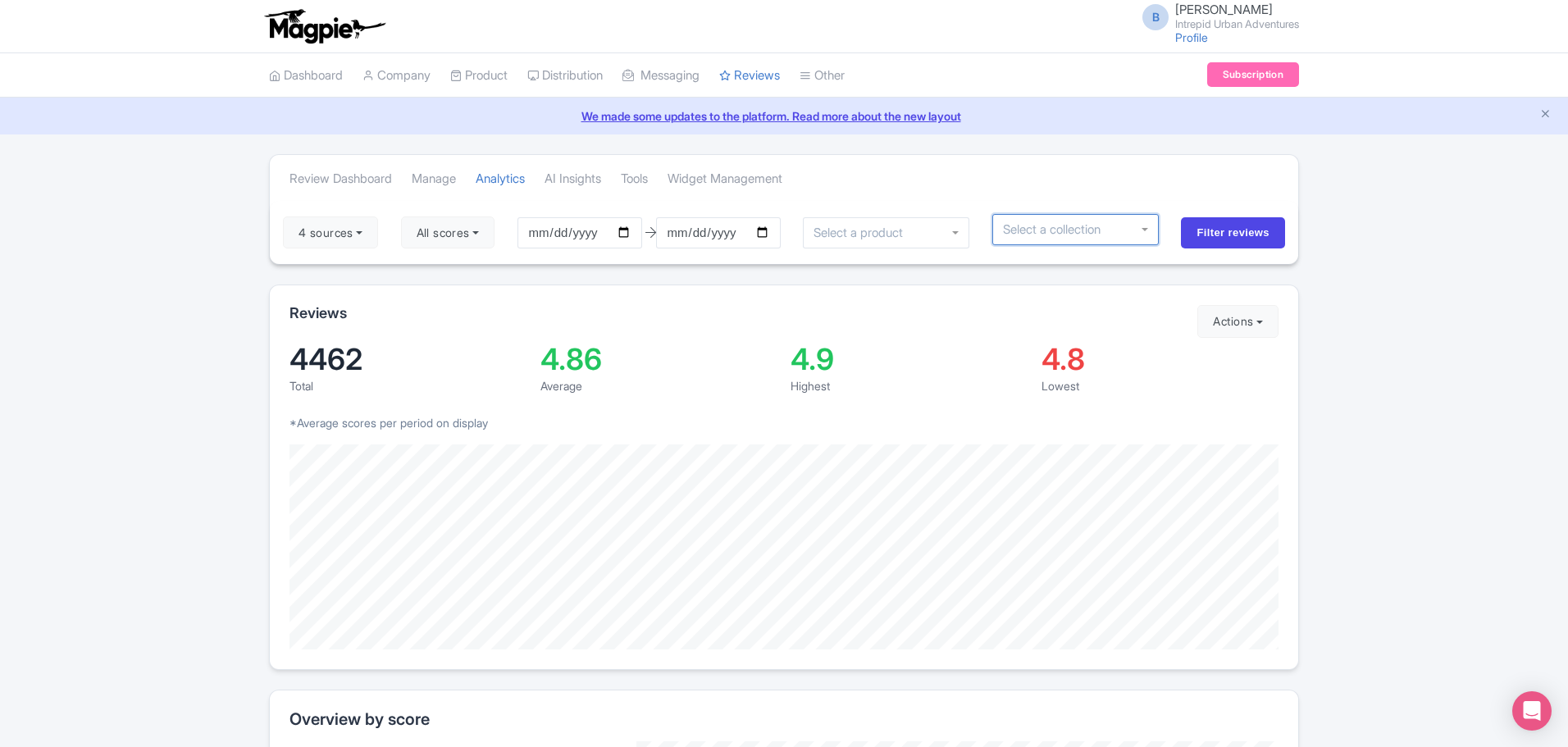
click at [1143, 229] on div at bounding box center [1075, 230] width 167 height 31
